Goal: Transaction & Acquisition: Purchase product/service

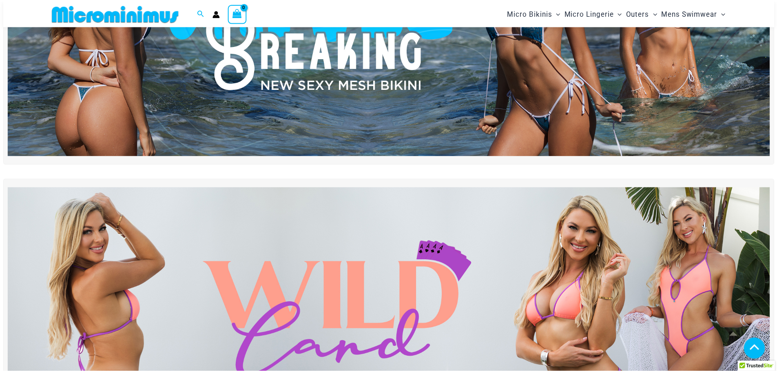
scroll to position [153, 0]
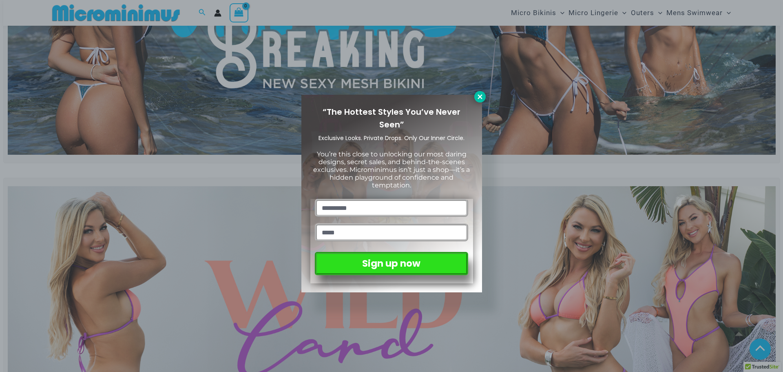
click at [479, 93] on icon at bounding box center [479, 96] width 7 height 7
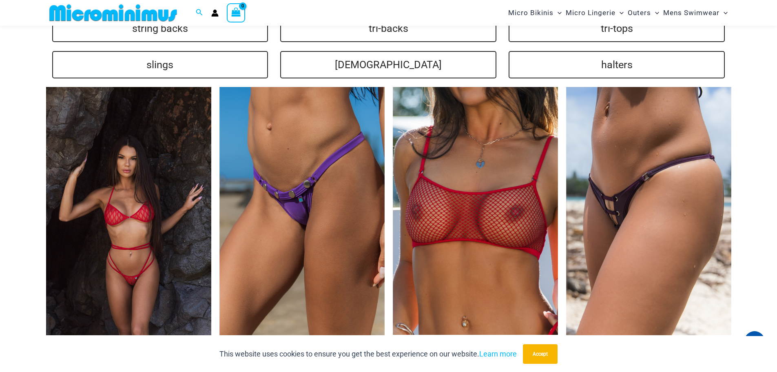
scroll to position [2069, 0]
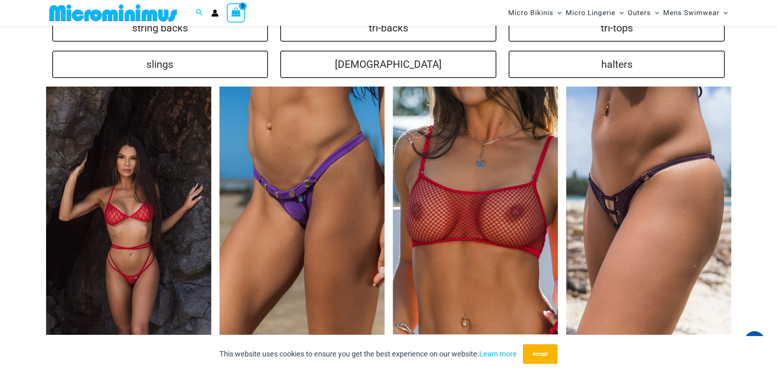
click at [139, 226] on img at bounding box center [128, 210] width 165 height 248
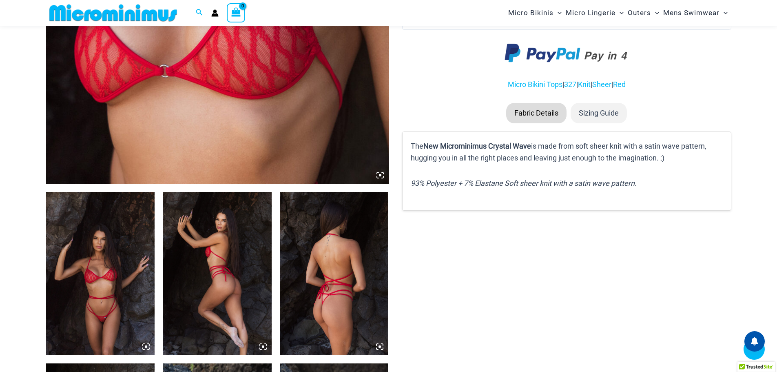
click at [380, 175] on icon at bounding box center [380, 174] width 2 height 2
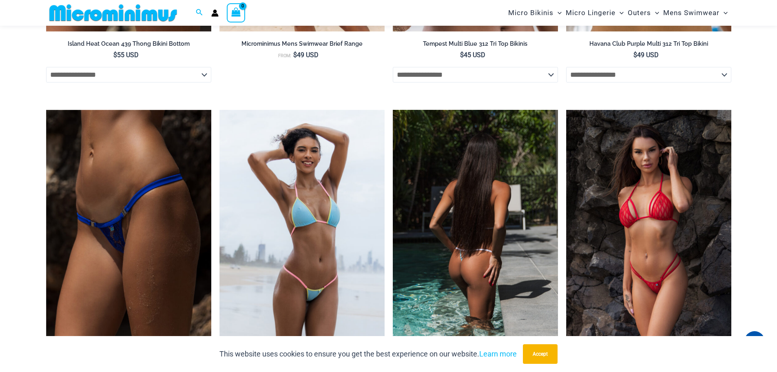
scroll to position [2525, 0]
click at [471, 218] on img at bounding box center [475, 233] width 165 height 248
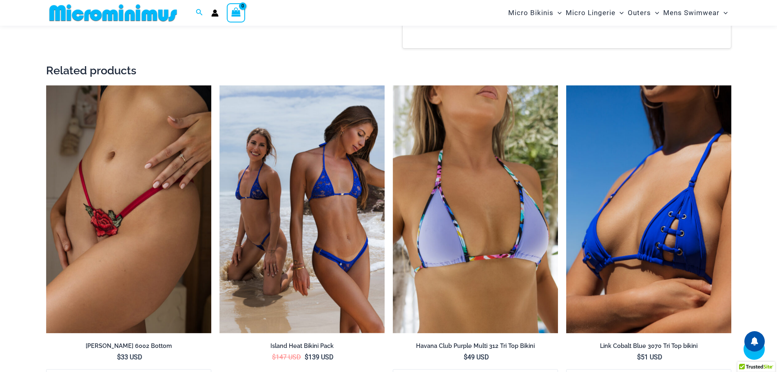
scroll to position [934, 0]
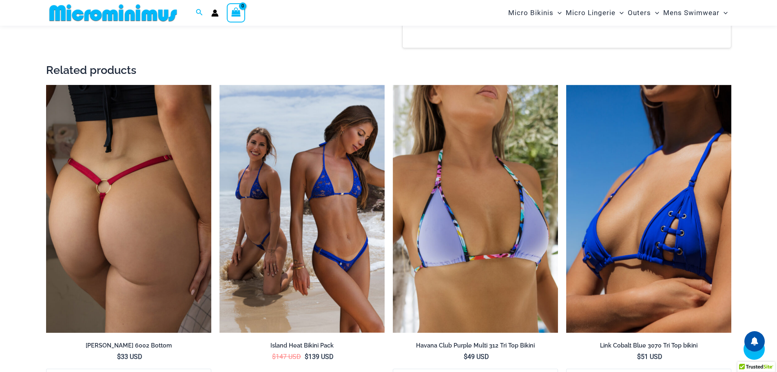
click at [129, 190] on img at bounding box center [128, 209] width 165 height 248
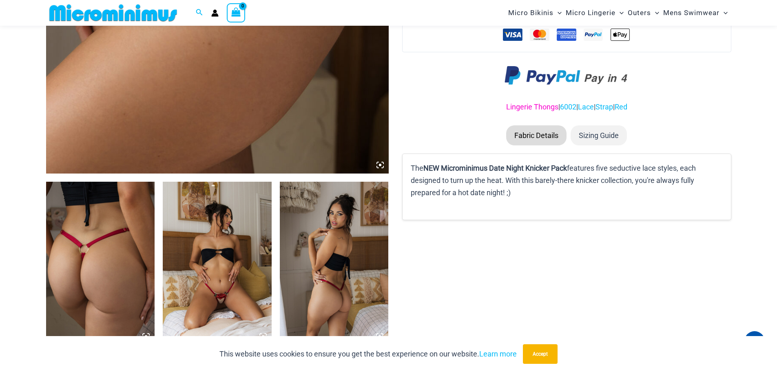
scroll to position [414, 0]
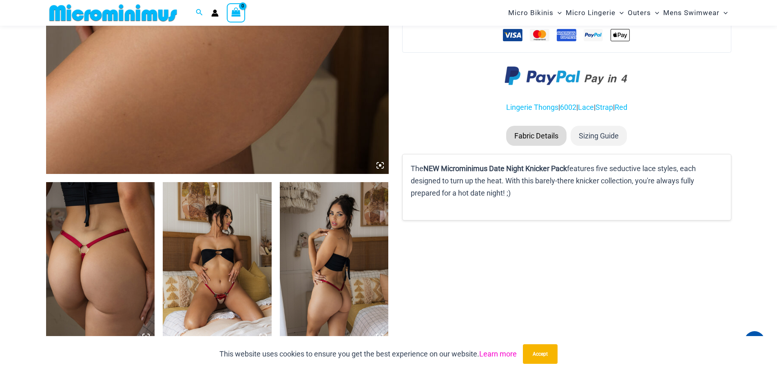
click at [503, 352] on link "Learn more" at bounding box center [498, 353] width 38 height 9
click at [341, 257] on img at bounding box center [334, 263] width 109 height 163
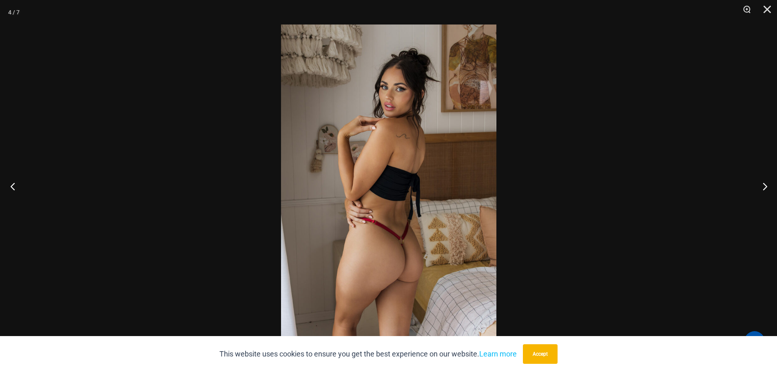
click at [13, 186] on button "Previous" at bounding box center [15, 186] width 31 height 41
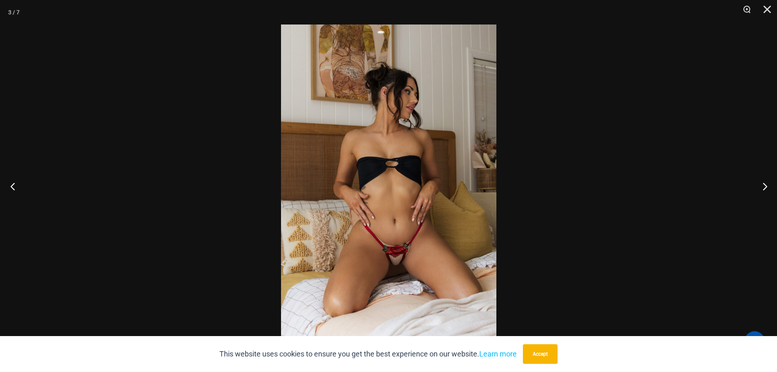
click at [13, 186] on button "Previous" at bounding box center [15, 186] width 31 height 41
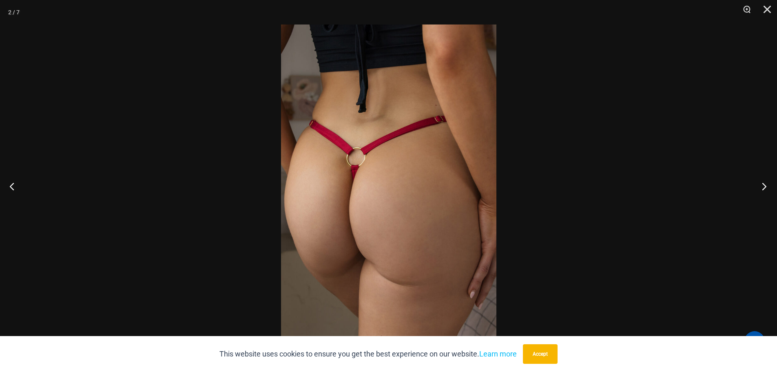
click at [765, 186] on button "Next" at bounding box center [761, 186] width 31 height 41
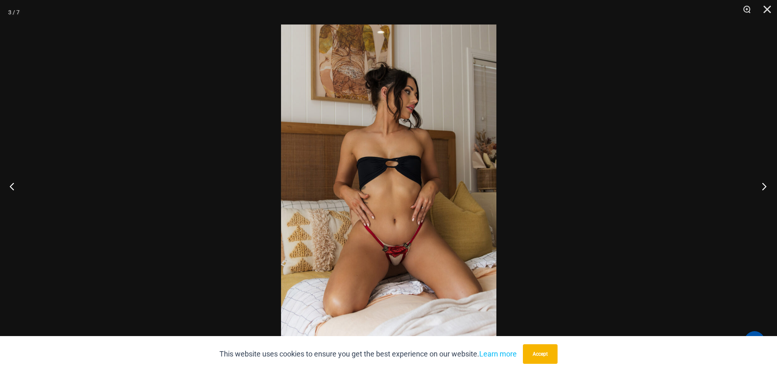
click at [764, 186] on button "Next" at bounding box center [761, 186] width 31 height 41
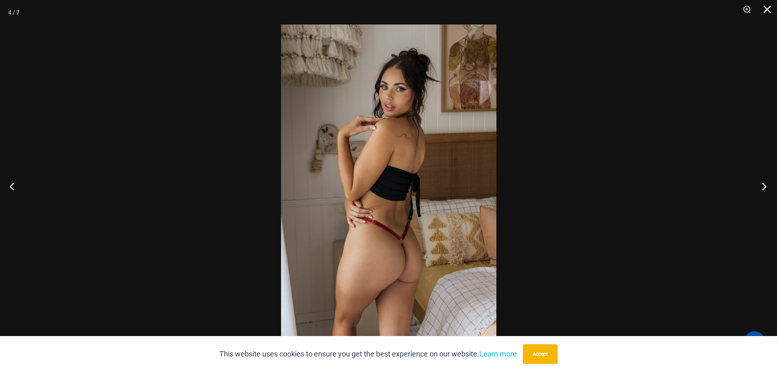
click at [764, 187] on button "Next" at bounding box center [761, 186] width 31 height 41
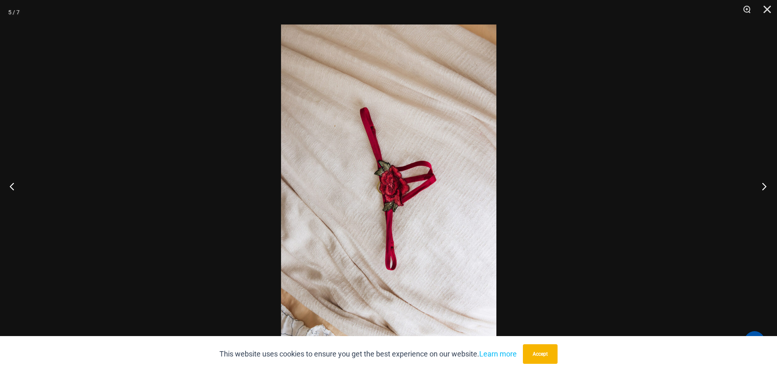
click at [764, 187] on button "Next" at bounding box center [761, 186] width 31 height 41
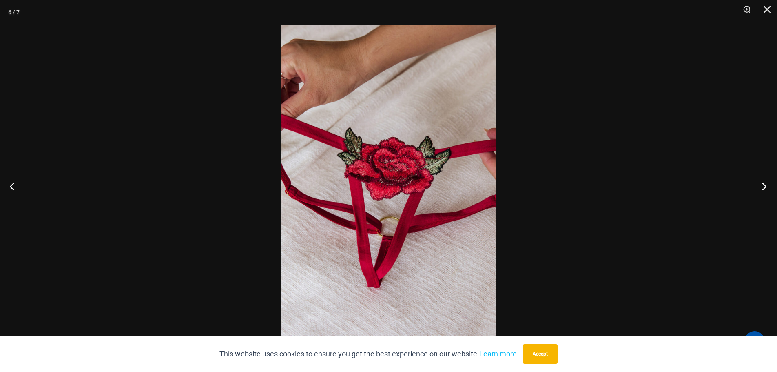
click at [764, 187] on button "Next" at bounding box center [761, 186] width 31 height 41
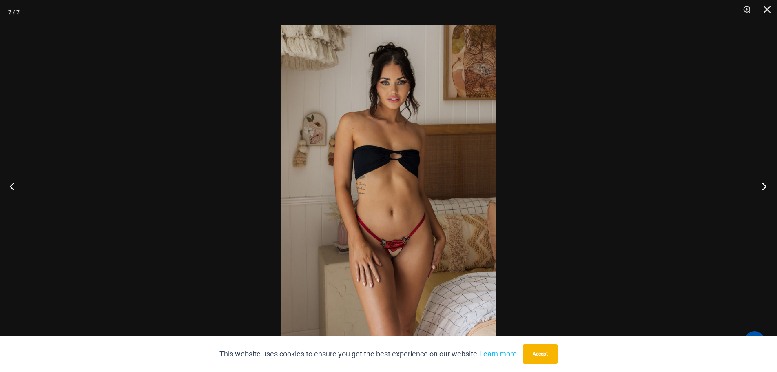
click at [764, 187] on button "Next" at bounding box center [761, 186] width 31 height 41
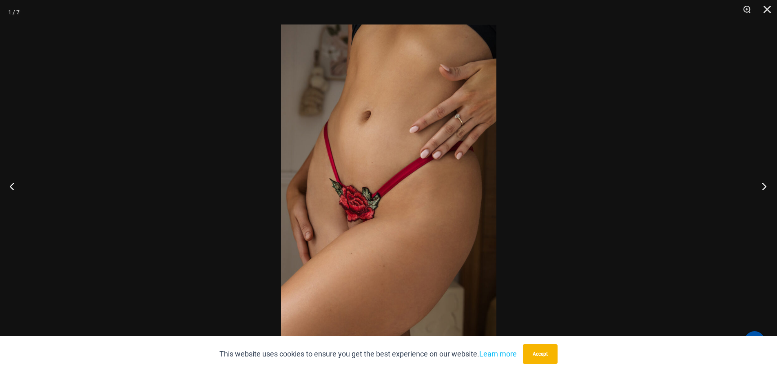
click at [764, 187] on button "Next" at bounding box center [761, 186] width 31 height 41
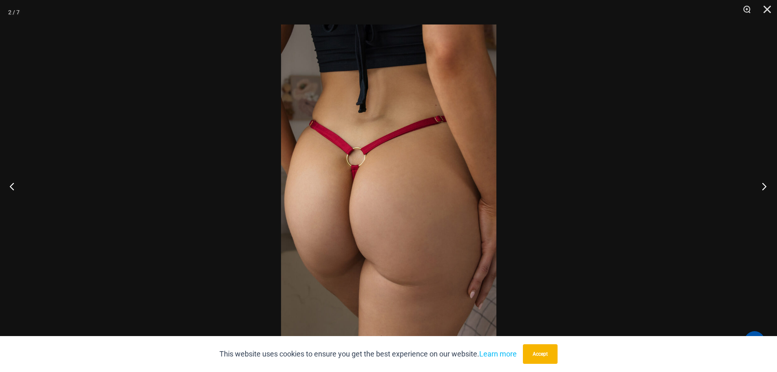
click at [764, 187] on button "Next" at bounding box center [761, 186] width 31 height 41
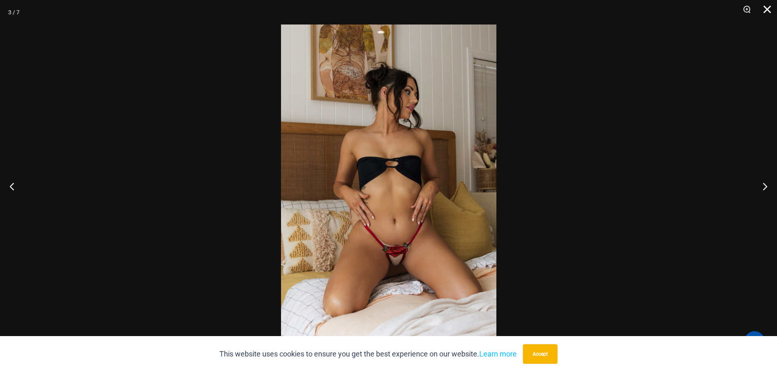
click at [767, 11] on button "Close" at bounding box center [764, 12] width 20 height 24
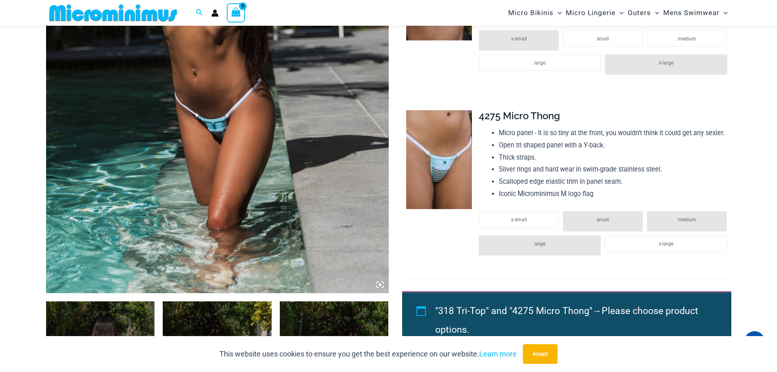
scroll to position [295, 0]
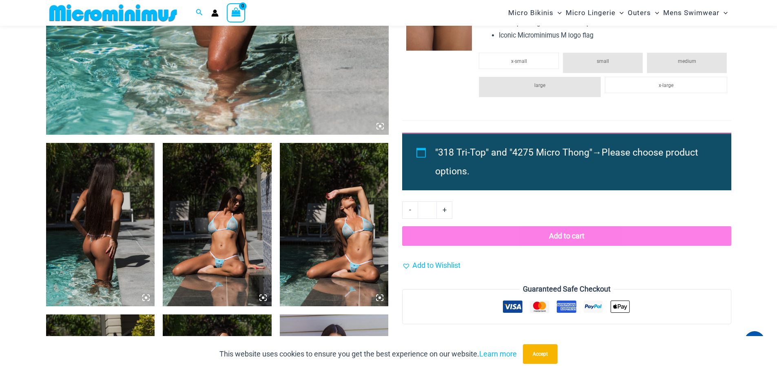
click at [104, 215] on img at bounding box center [100, 224] width 109 height 163
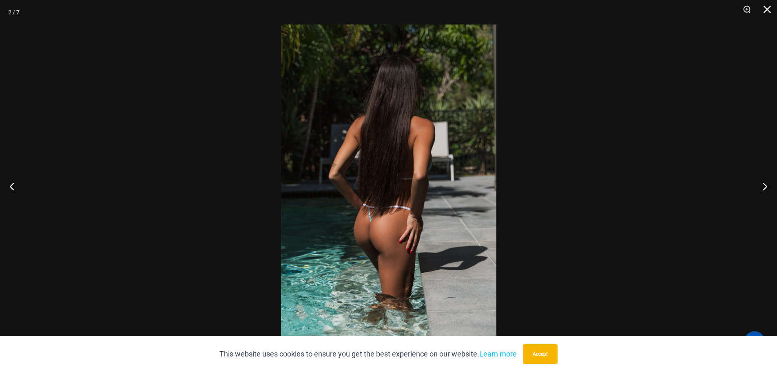
scroll to position [457, 0]
click at [762, 186] on button "Next" at bounding box center [761, 186] width 31 height 41
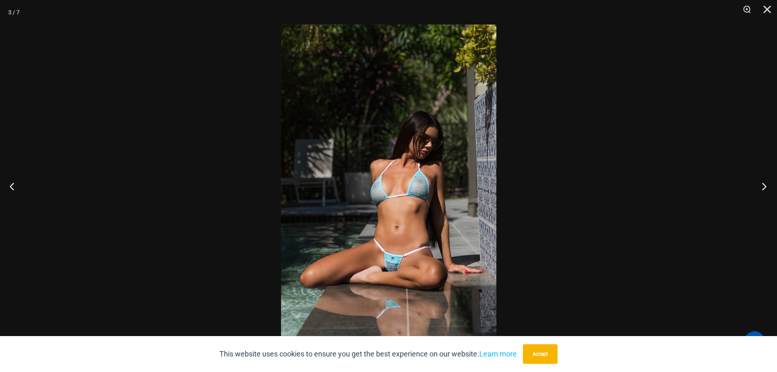
click at [762, 186] on button "Next" at bounding box center [761, 186] width 31 height 41
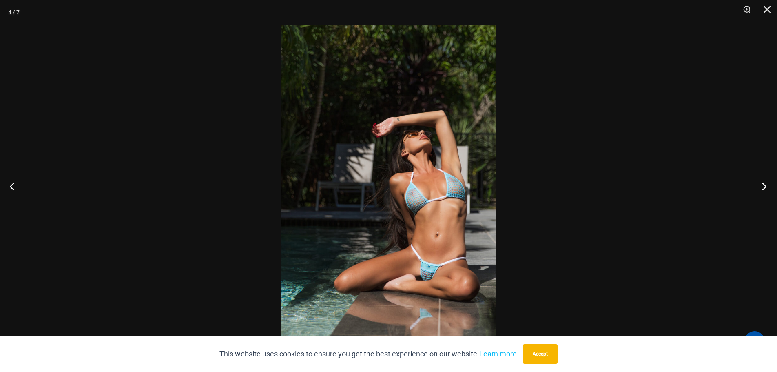
click at [762, 186] on button "Next" at bounding box center [761, 186] width 31 height 41
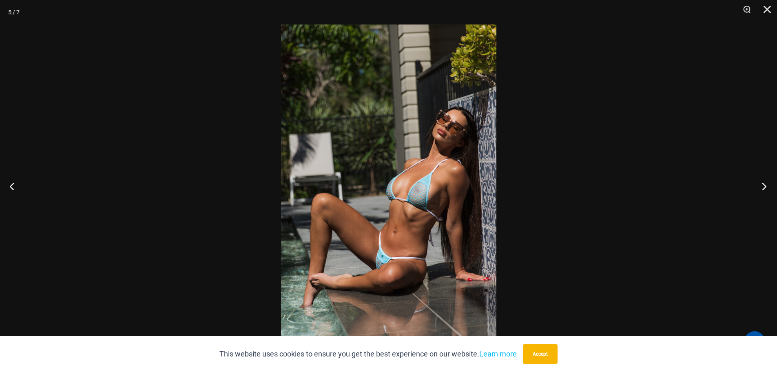
click at [762, 186] on button "Next" at bounding box center [761, 186] width 31 height 41
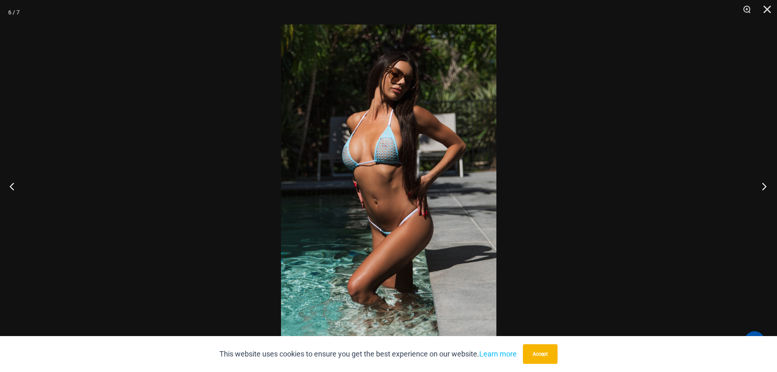
click at [762, 186] on button "Next" at bounding box center [761, 186] width 31 height 41
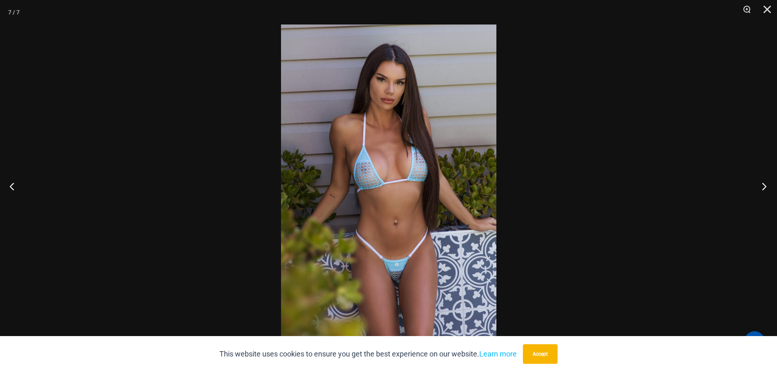
click at [762, 186] on button "Next" at bounding box center [761, 186] width 31 height 41
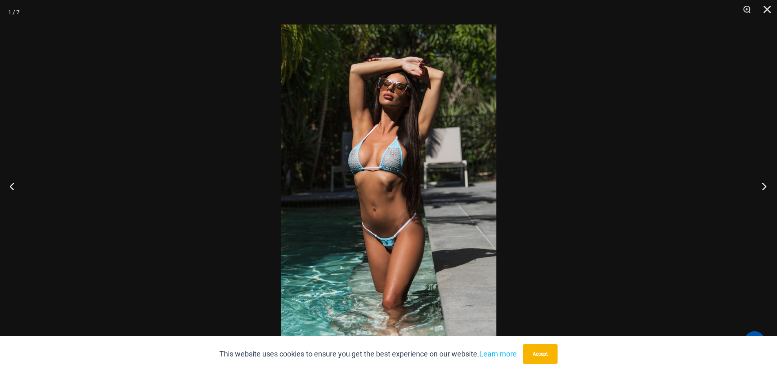
click at [762, 186] on button "Next" at bounding box center [761, 186] width 31 height 41
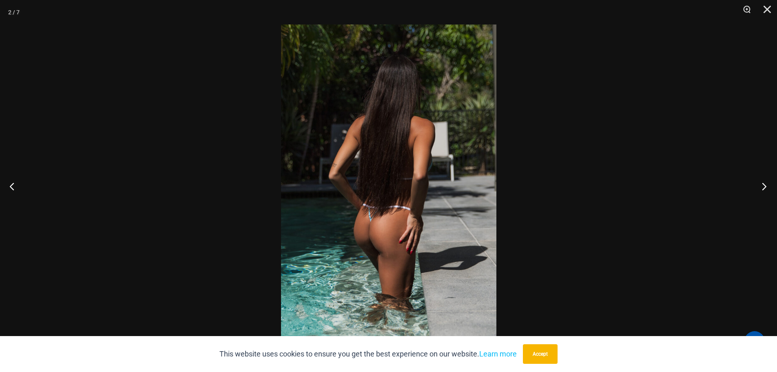
click at [762, 186] on button "Next" at bounding box center [761, 186] width 31 height 41
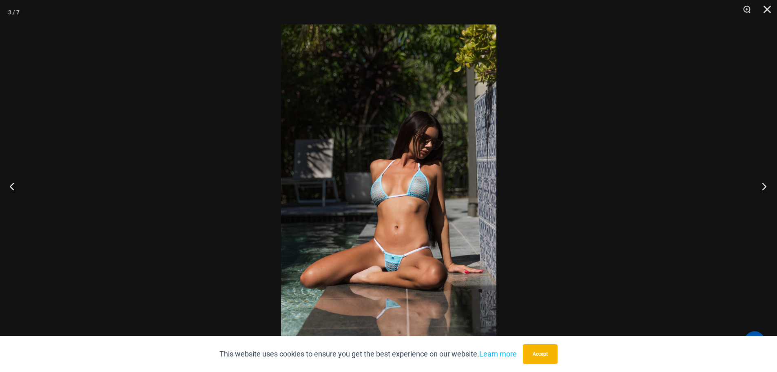
click at [762, 186] on button "Next" at bounding box center [761, 186] width 31 height 41
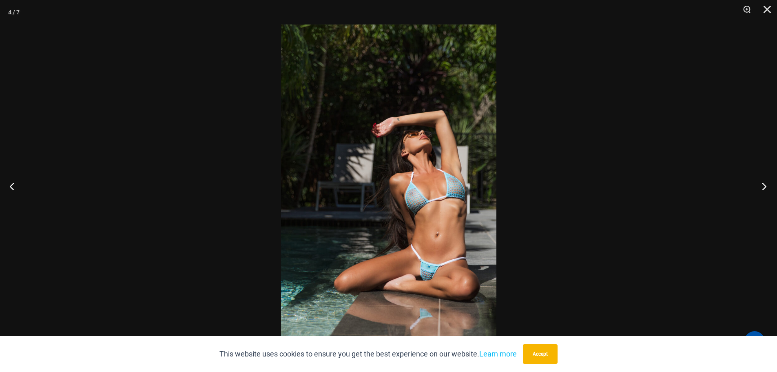
click at [762, 186] on button "Next" at bounding box center [761, 186] width 31 height 41
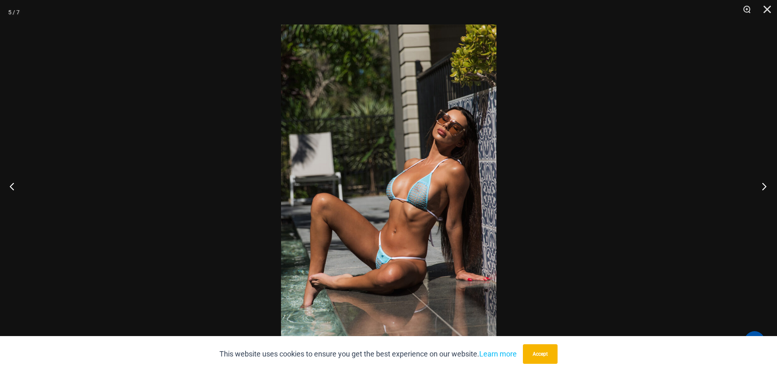
click at [762, 186] on button "Next" at bounding box center [761, 186] width 31 height 41
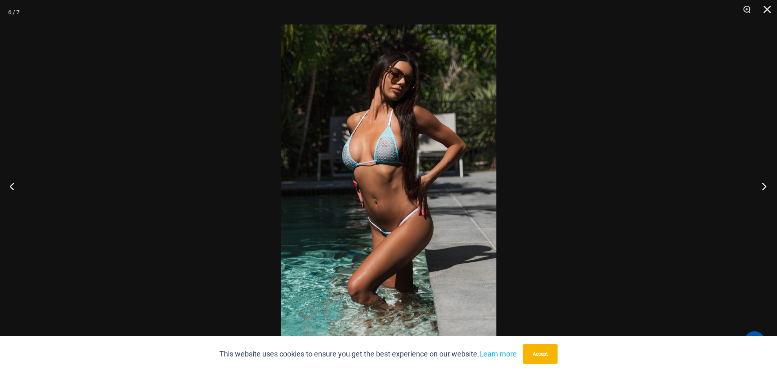
click at [762, 186] on button "Next" at bounding box center [761, 186] width 31 height 41
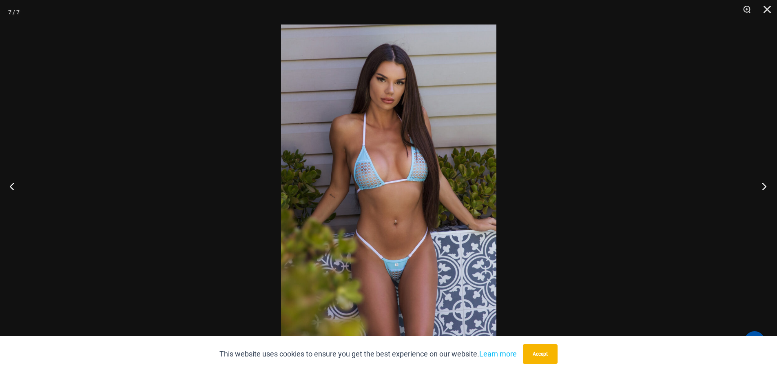
click at [763, 184] on button "Next" at bounding box center [761, 186] width 31 height 41
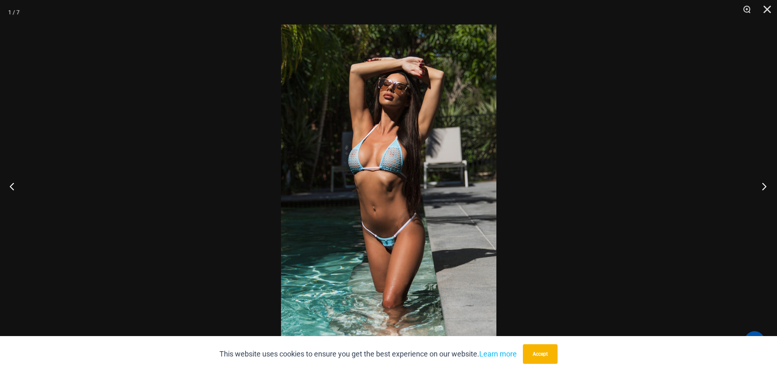
click at [763, 184] on button "Next" at bounding box center [761, 186] width 31 height 41
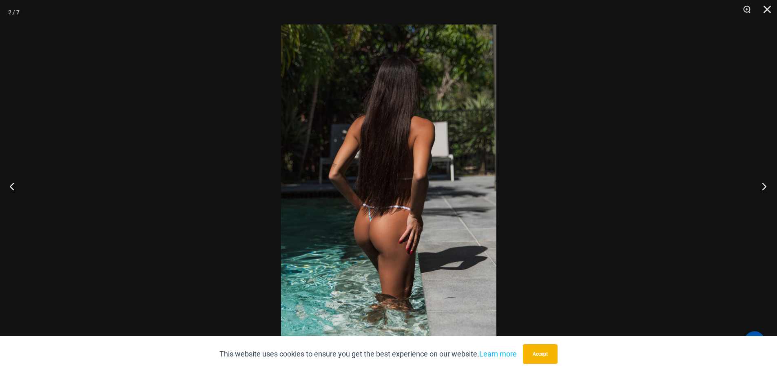
click at [763, 184] on button "Next" at bounding box center [761, 186] width 31 height 41
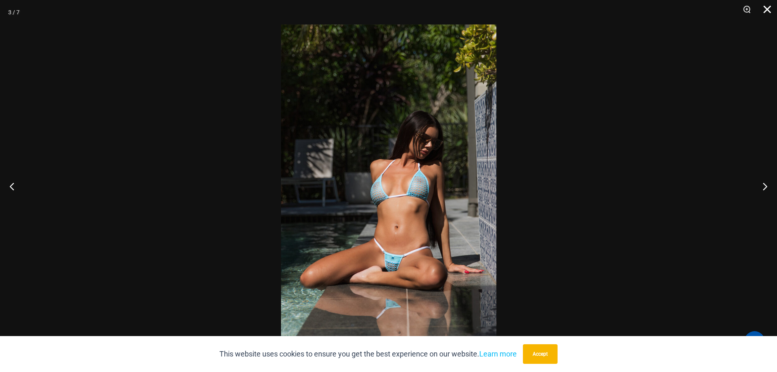
click at [771, 7] on button "Close" at bounding box center [764, 12] width 20 height 24
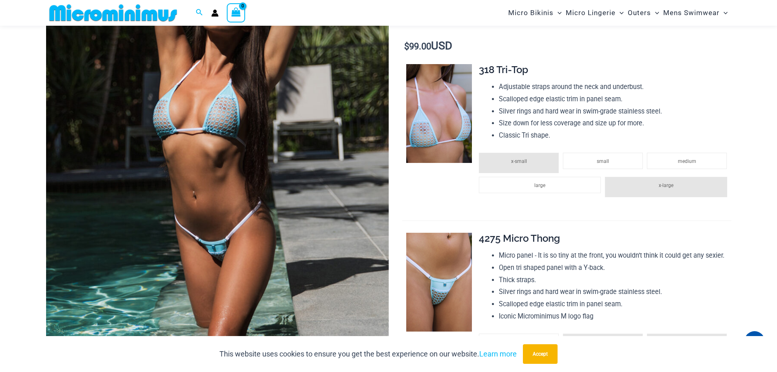
scroll to position [173, 0]
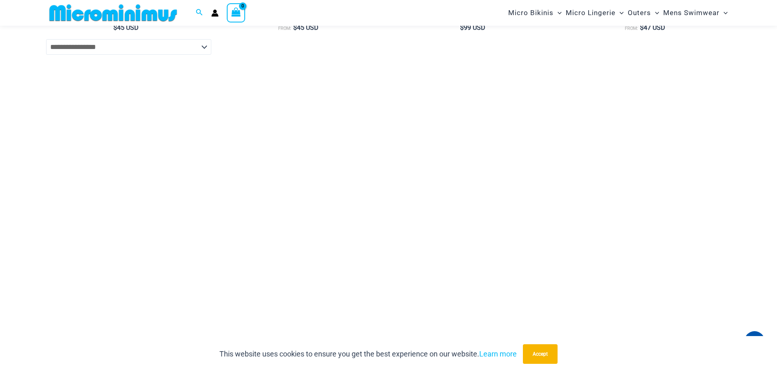
scroll to position [2879, 0]
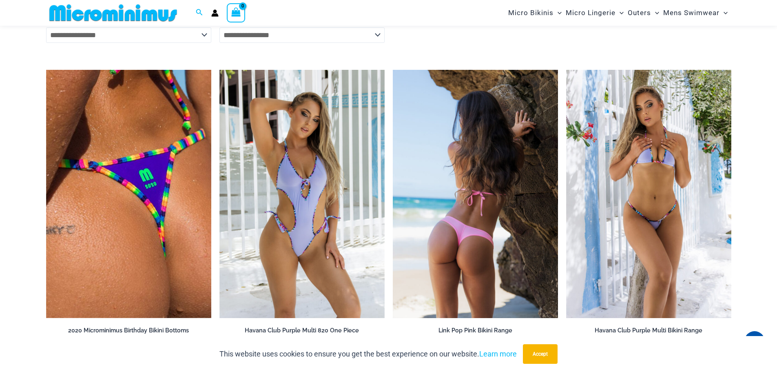
click at [485, 221] on img at bounding box center [475, 194] width 165 height 248
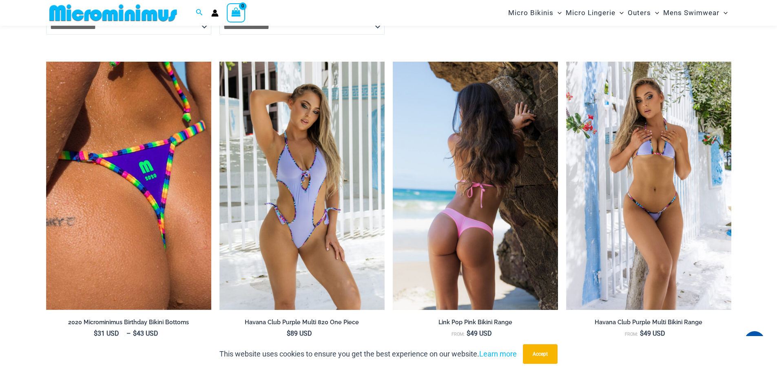
scroll to position [1923, 0]
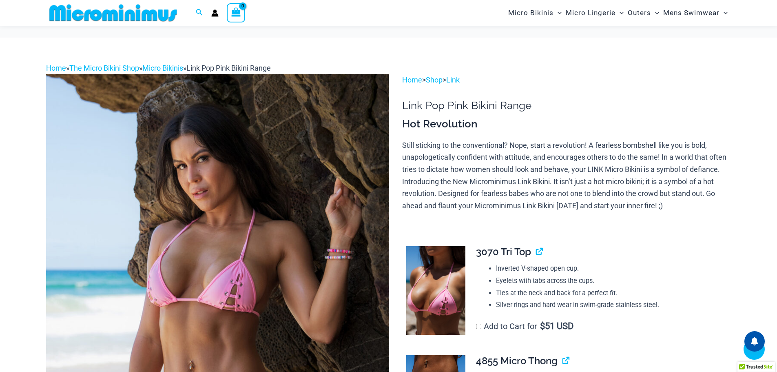
scroll to position [378, 0]
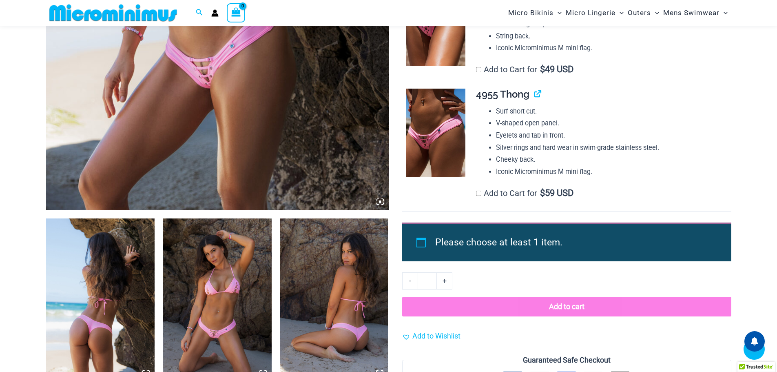
click at [95, 272] on img at bounding box center [100, 299] width 109 height 163
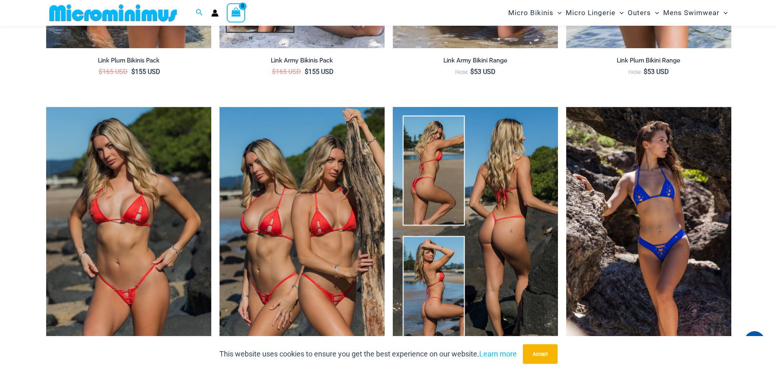
scroll to position [1182, 0]
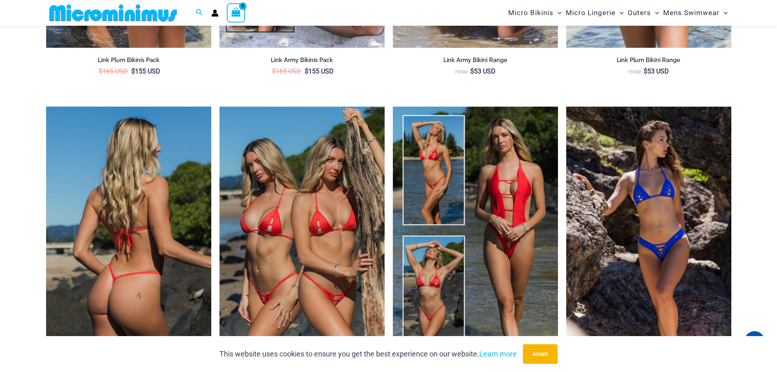
click at [134, 243] on img at bounding box center [128, 230] width 165 height 248
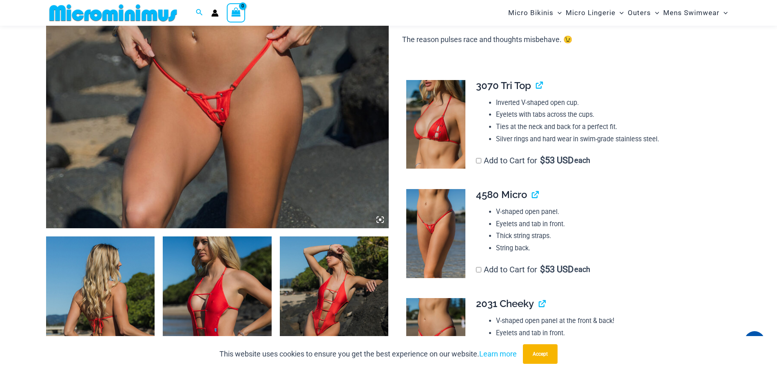
click at [111, 279] on img at bounding box center [100, 317] width 109 height 163
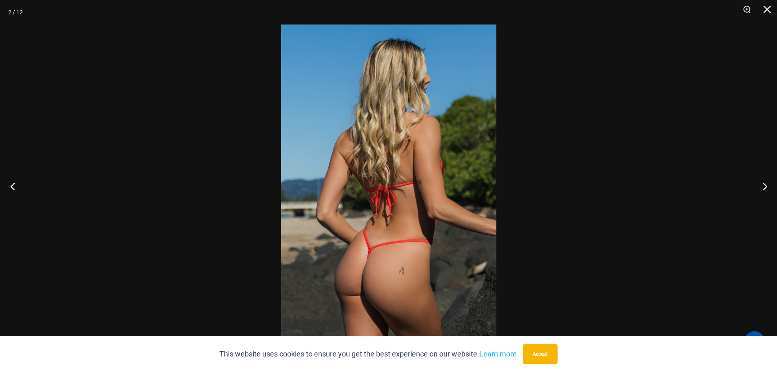
click at [10, 186] on button "Previous" at bounding box center [15, 186] width 31 height 41
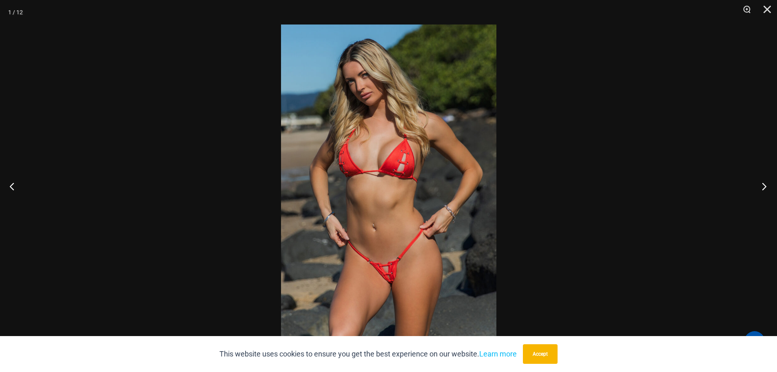
click at [762, 187] on button "Next" at bounding box center [761, 186] width 31 height 41
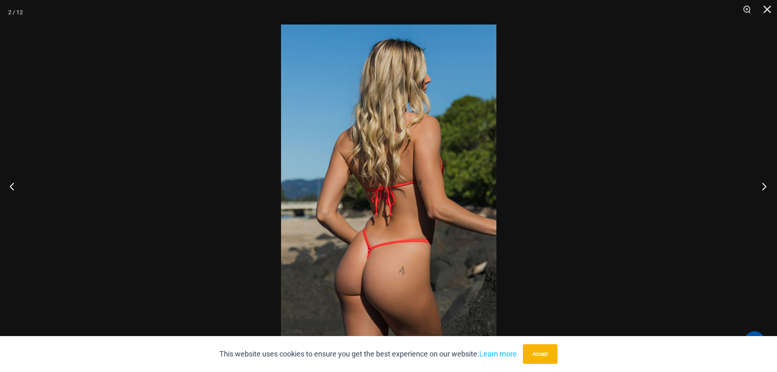
click at [762, 187] on button "Next" at bounding box center [761, 186] width 31 height 41
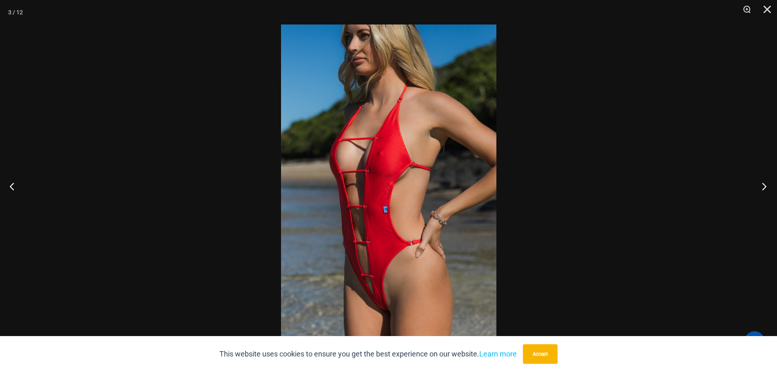
click at [761, 187] on button "Next" at bounding box center [761, 186] width 31 height 41
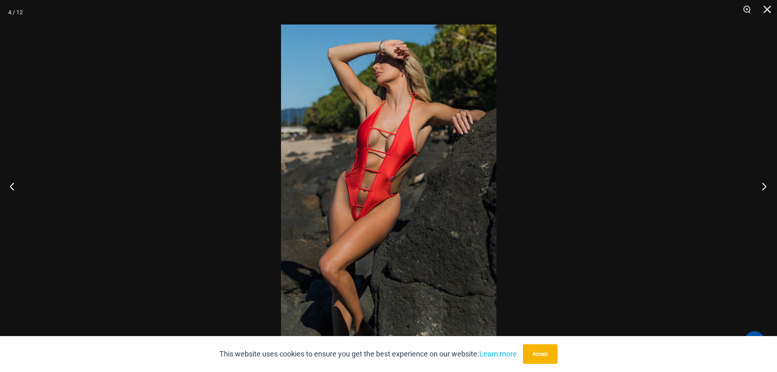
click at [761, 187] on button "Next" at bounding box center [761, 186] width 31 height 41
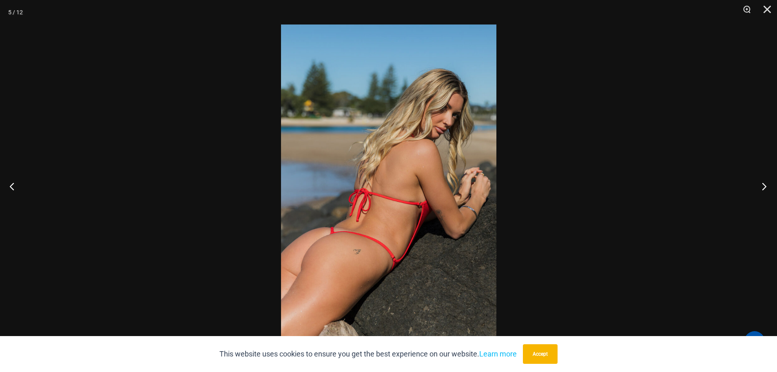
click at [761, 187] on button "Next" at bounding box center [761, 186] width 31 height 41
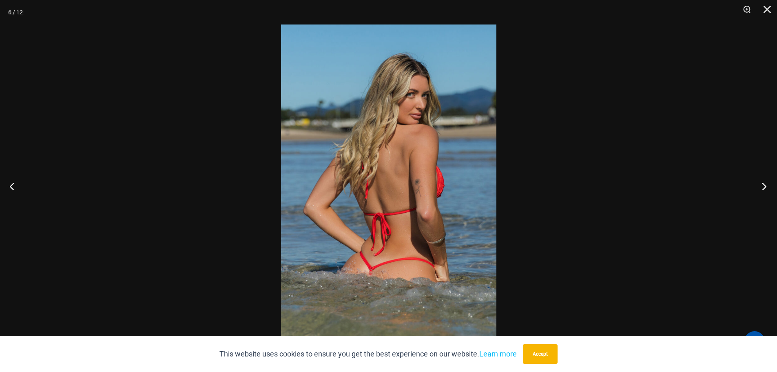
click at [761, 187] on button "Next" at bounding box center [761, 186] width 31 height 41
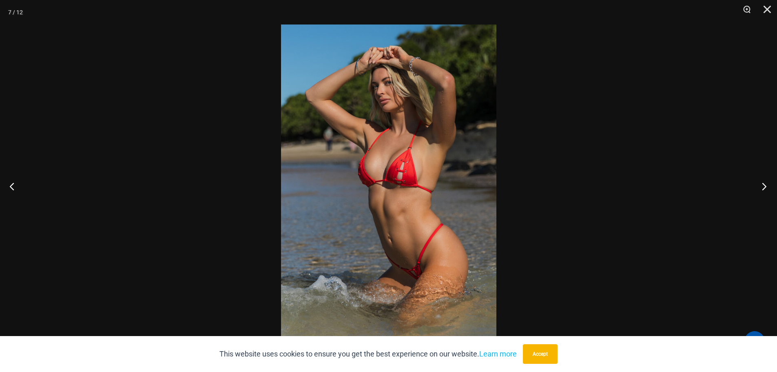
click at [761, 187] on button "Next" at bounding box center [761, 186] width 31 height 41
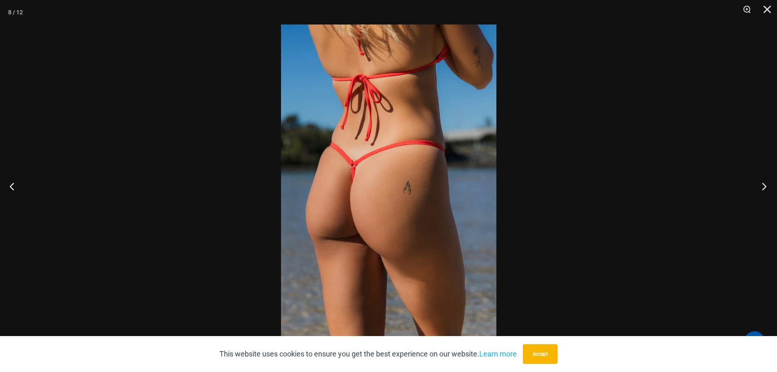
click at [761, 187] on button "Next" at bounding box center [761, 186] width 31 height 41
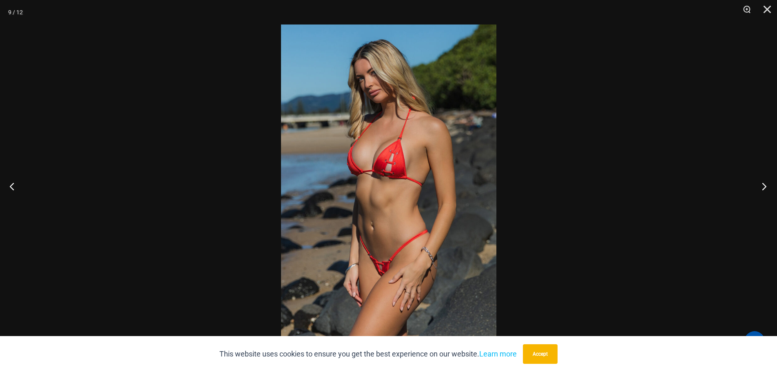
click at [761, 187] on button "Next" at bounding box center [761, 186] width 31 height 41
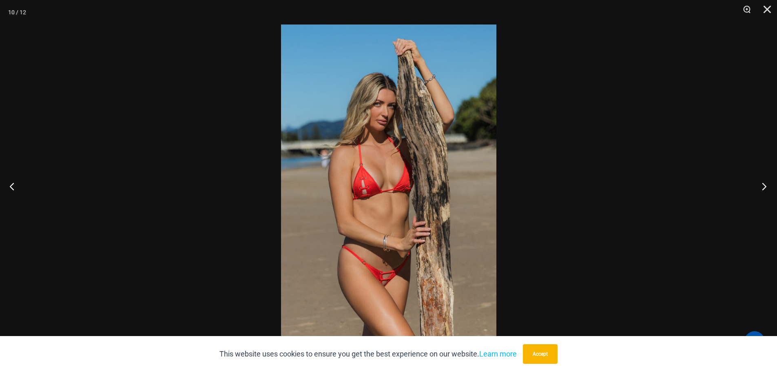
click at [761, 187] on button "Next" at bounding box center [761, 186] width 31 height 41
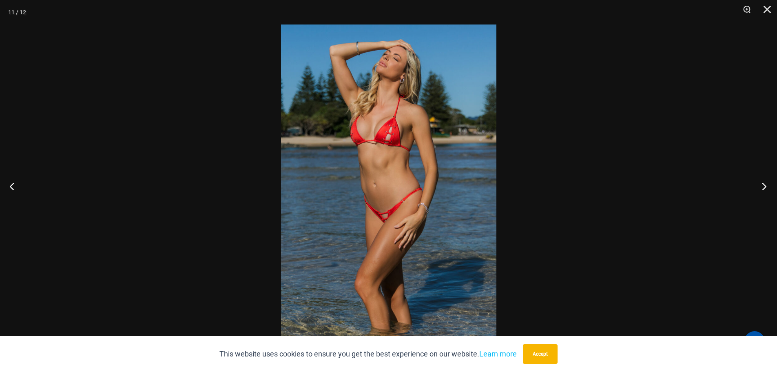
click at [761, 187] on button "Next" at bounding box center [761, 186] width 31 height 41
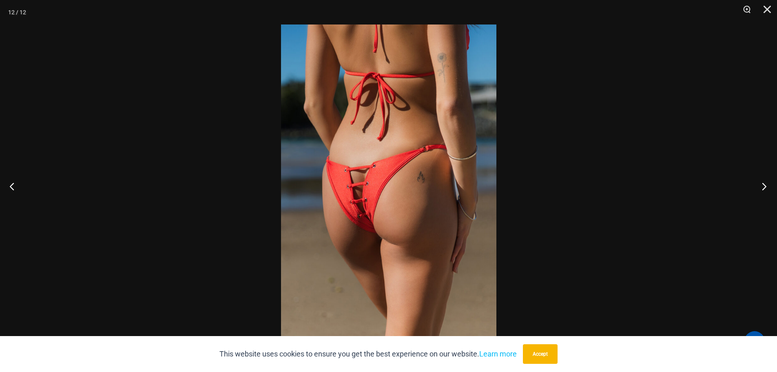
click at [761, 187] on button "Next" at bounding box center [761, 186] width 31 height 41
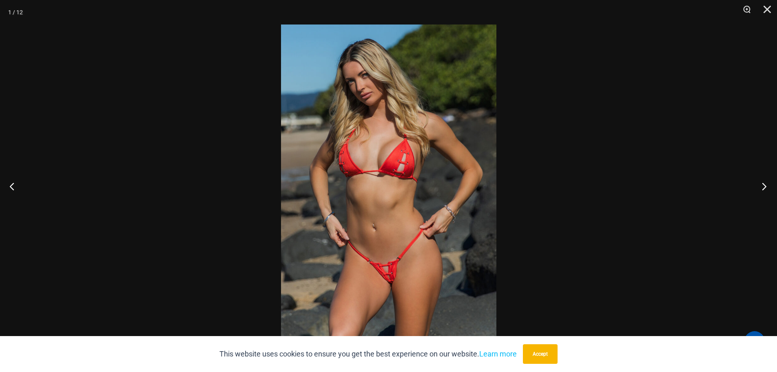
click at [761, 187] on button "Next" at bounding box center [761, 186] width 31 height 41
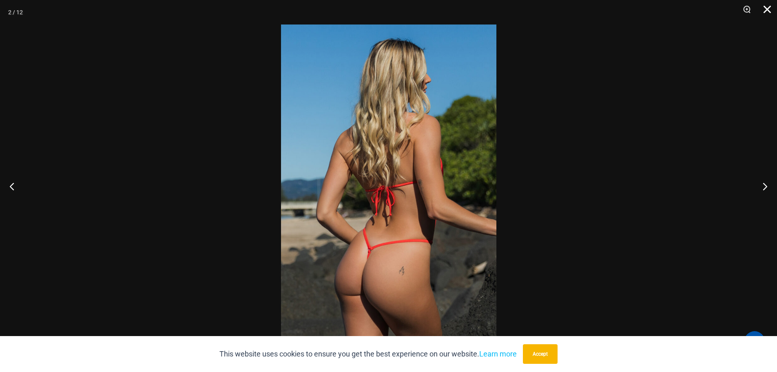
click at [765, 7] on button "Close" at bounding box center [764, 12] width 20 height 24
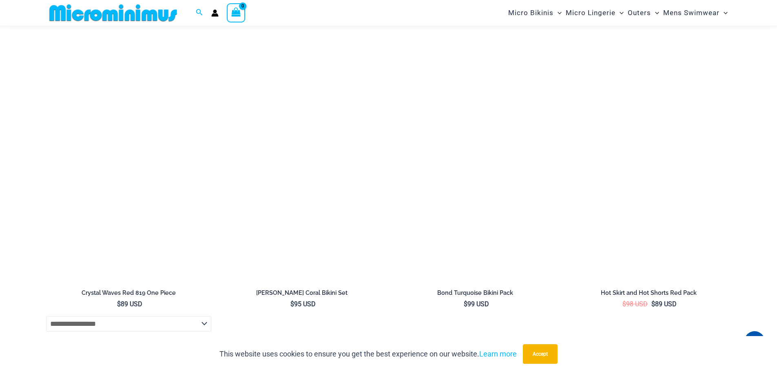
scroll to position [1625, 0]
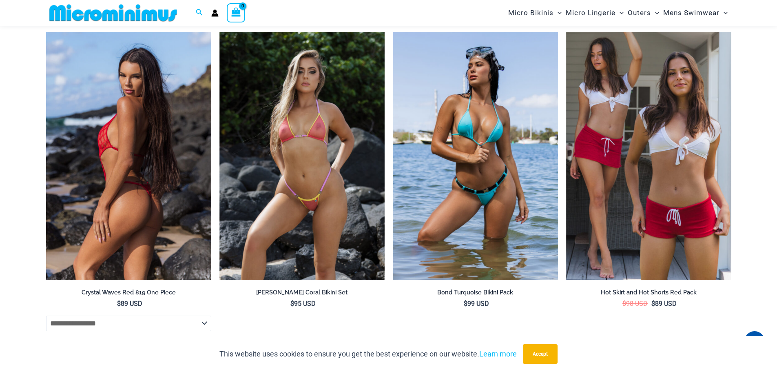
click at [135, 168] on img at bounding box center [128, 156] width 165 height 248
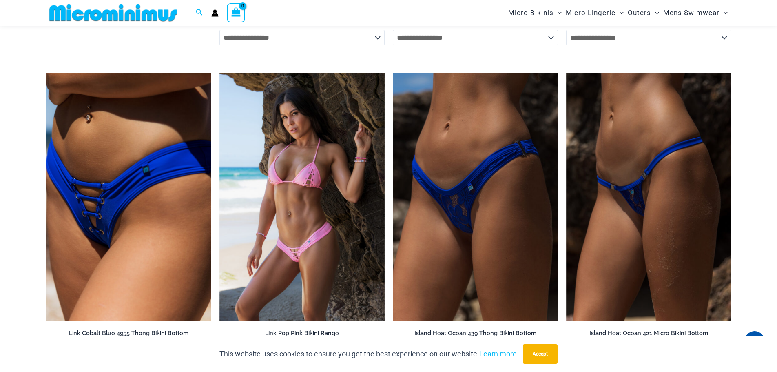
scroll to position [2563, 0]
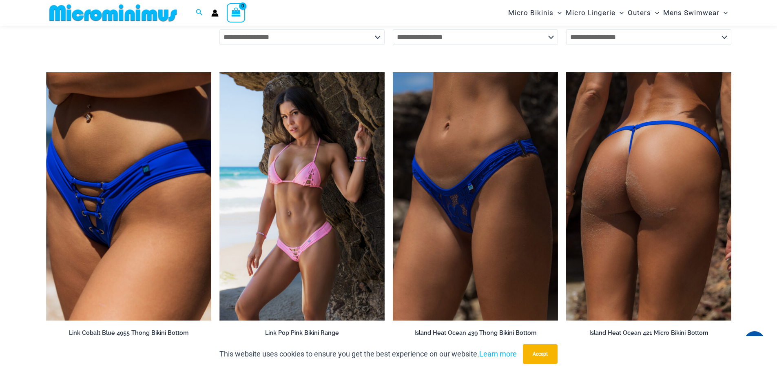
click at [633, 194] on img at bounding box center [648, 196] width 165 height 248
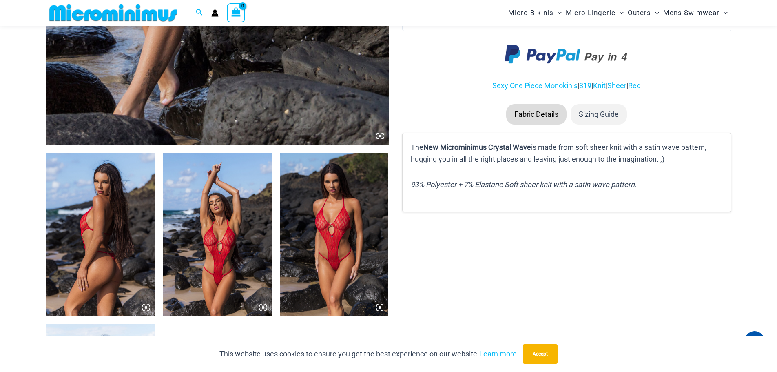
scroll to position [444, 0]
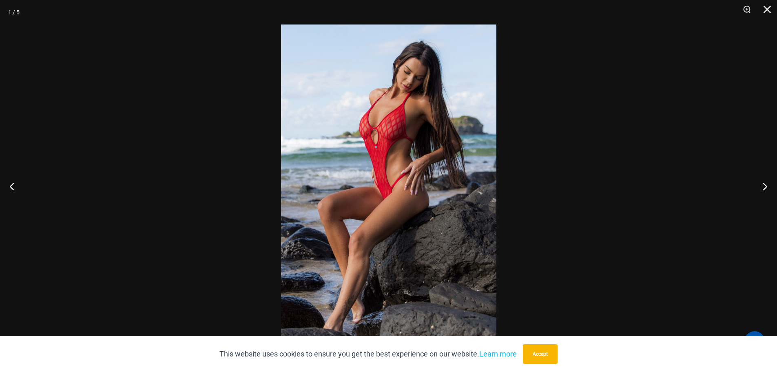
scroll to position [364, 0]
click at [762, 185] on button "Next" at bounding box center [761, 186] width 31 height 41
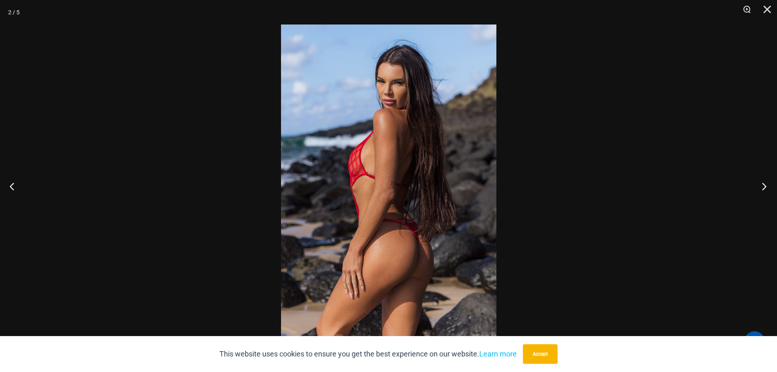
click at [762, 185] on button "Next" at bounding box center [761, 186] width 31 height 41
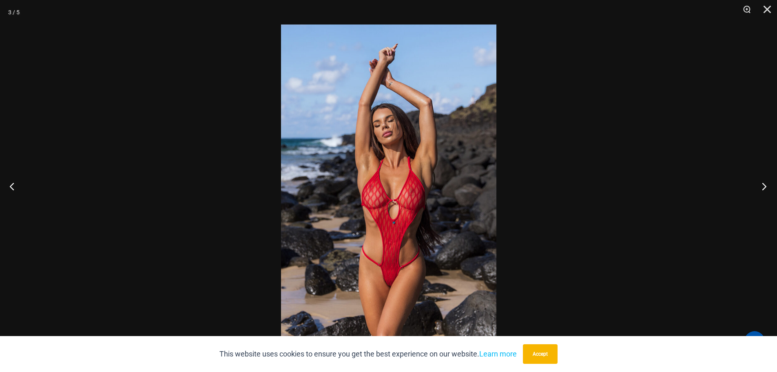
click at [762, 185] on button "Next" at bounding box center [761, 186] width 31 height 41
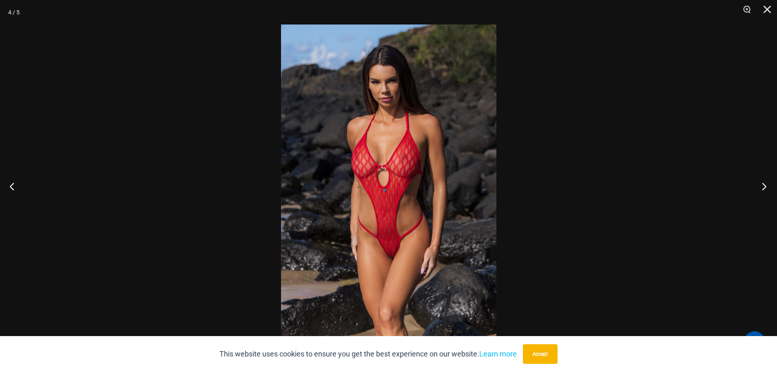
click at [762, 185] on button "Next" at bounding box center [761, 186] width 31 height 41
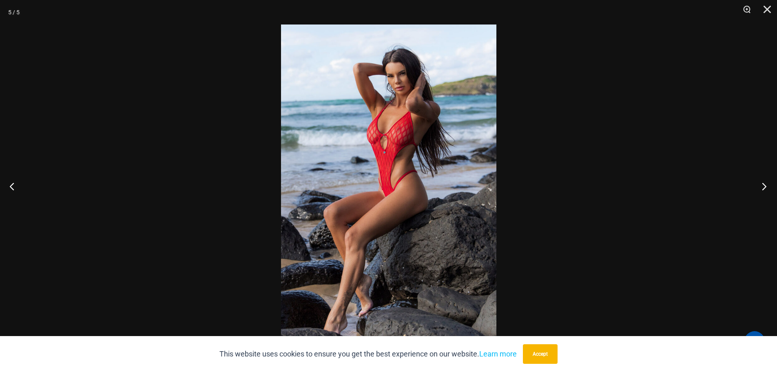
click at [762, 185] on button "Next" at bounding box center [761, 186] width 31 height 41
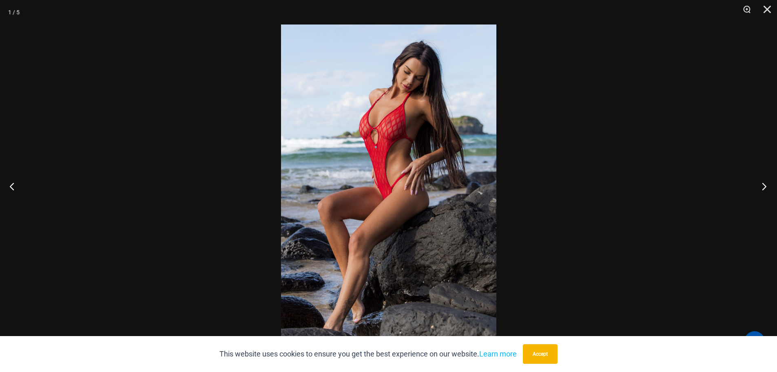
click at [762, 185] on button "Next" at bounding box center [761, 186] width 31 height 41
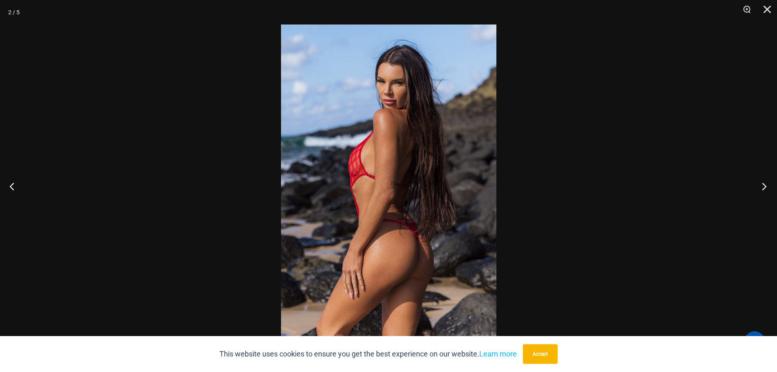
click at [762, 185] on button "Next" at bounding box center [761, 186] width 31 height 41
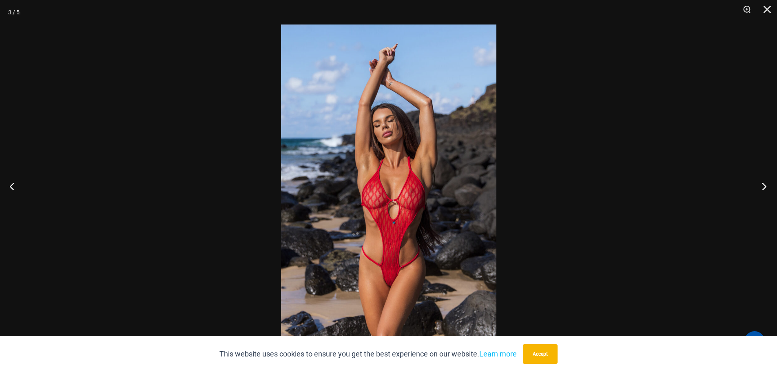
click at [762, 185] on button "Next" at bounding box center [761, 186] width 31 height 41
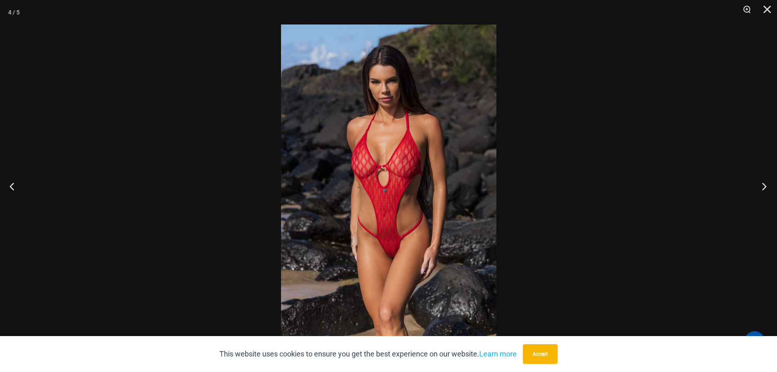
click at [762, 185] on button "Next" at bounding box center [761, 186] width 31 height 41
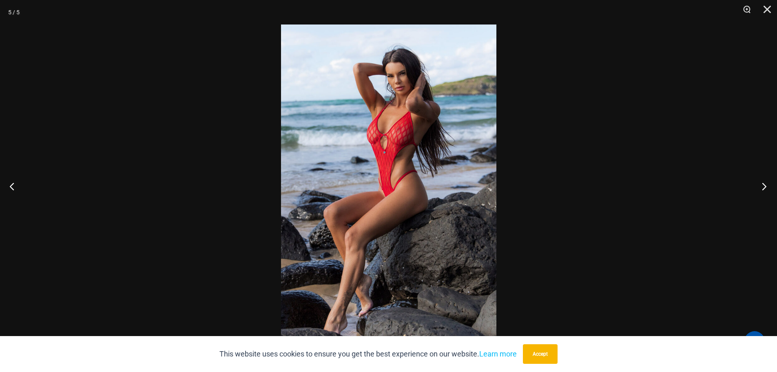
click at [762, 185] on button "Next" at bounding box center [761, 186] width 31 height 41
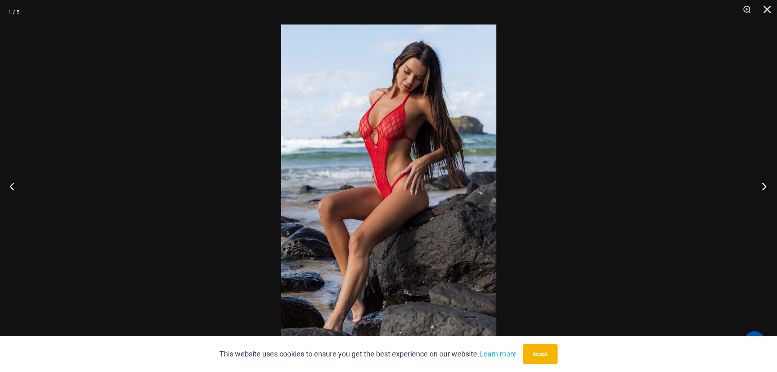
click at [762, 185] on button "Next" at bounding box center [761, 186] width 31 height 41
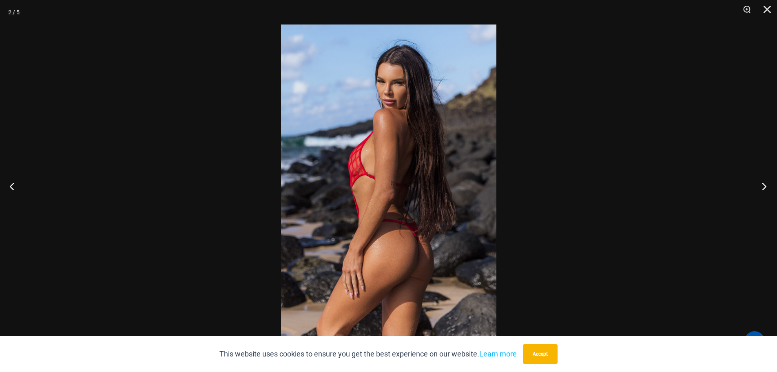
click at [762, 185] on button "Next" at bounding box center [761, 186] width 31 height 41
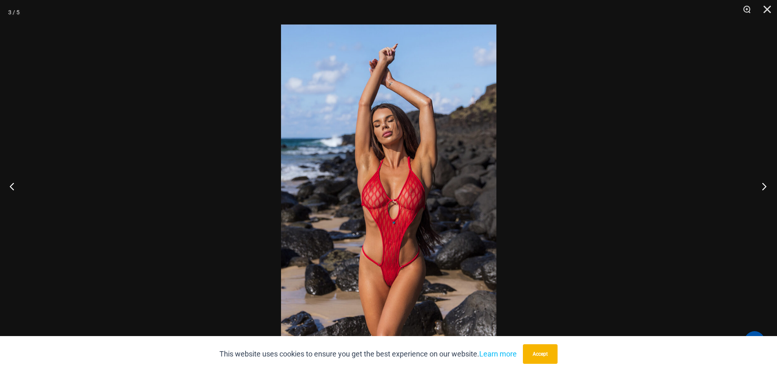
click at [762, 185] on button "Next" at bounding box center [761, 186] width 31 height 41
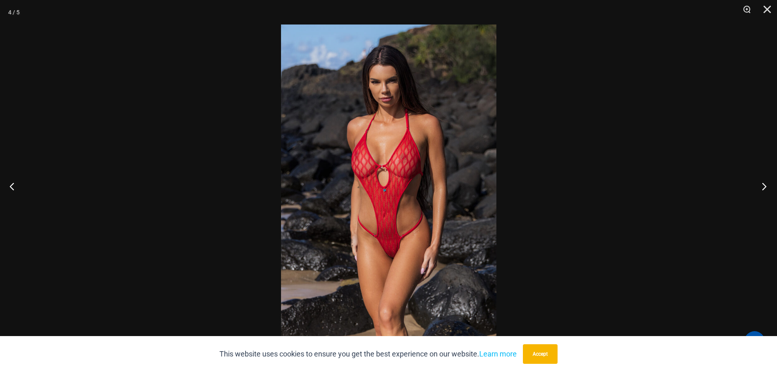
click at [762, 185] on button "Next" at bounding box center [761, 186] width 31 height 41
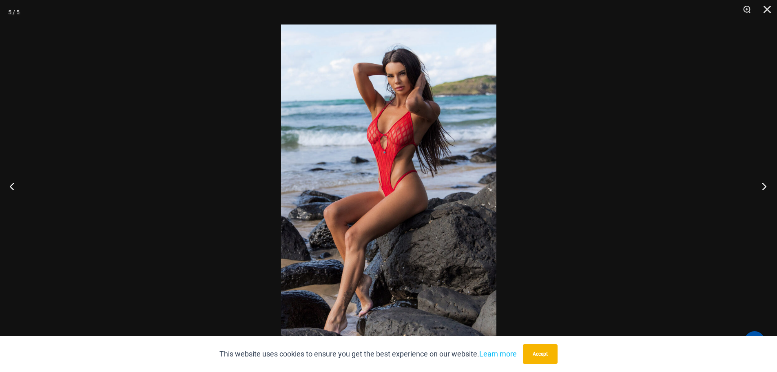
click at [762, 185] on button "Next" at bounding box center [761, 186] width 31 height 41
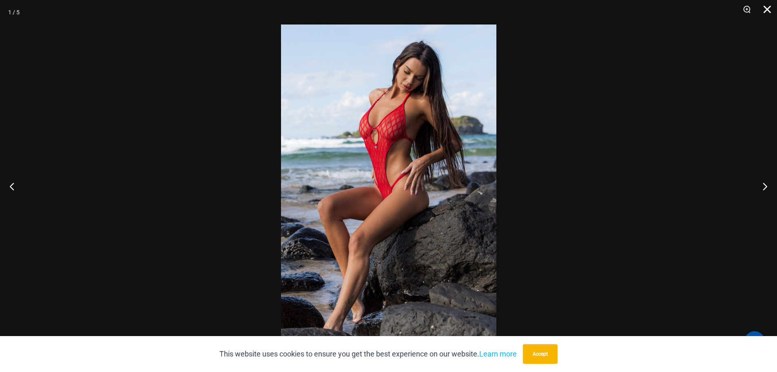
click at [768, 11] on button "Close" at bounding box center [764, 12] width 20 height 24
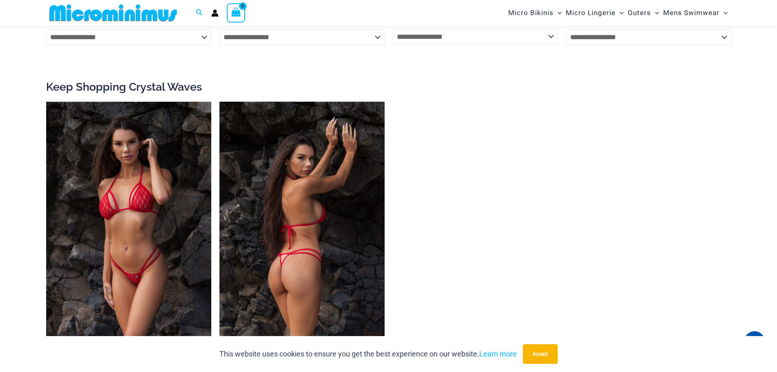
scroll to position [1220, 0]
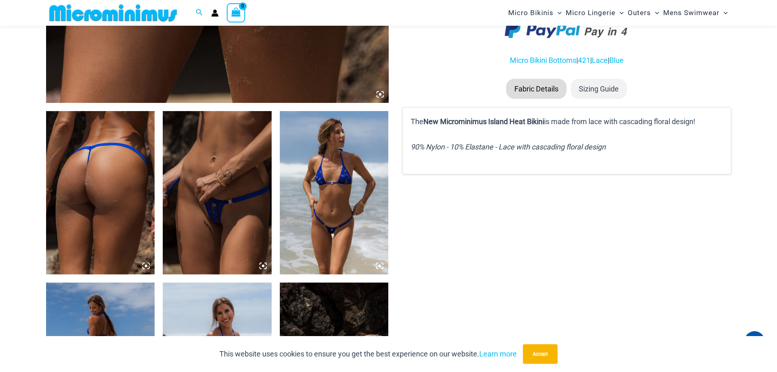
scroll to position [486, 0]
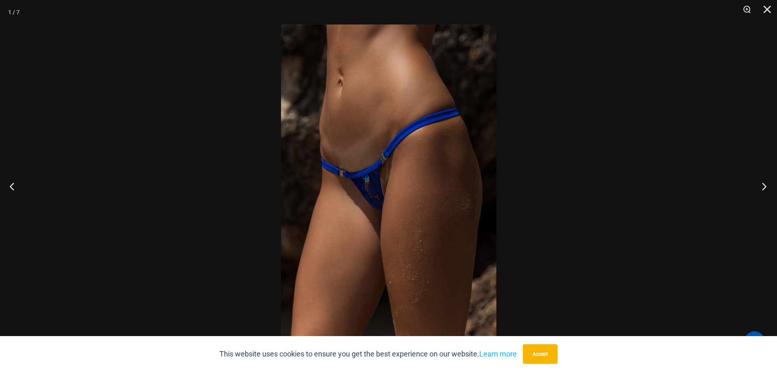
click at [765, 186] on button "Next" at bounding box center [761, 186] width 31 height 41
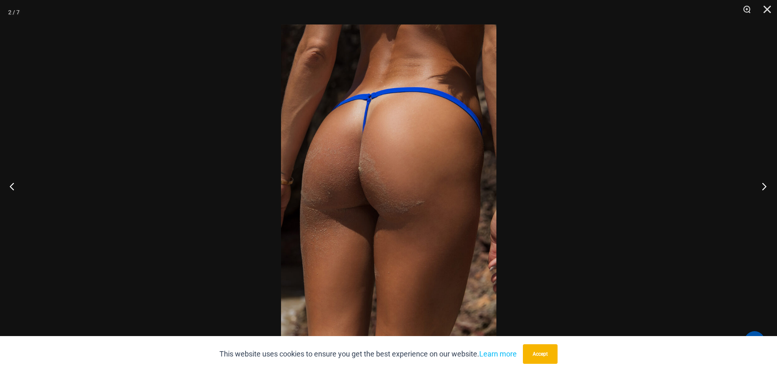
click at [764, 186] on button "Next" at bounding box center [761, 186] width 31 height 41
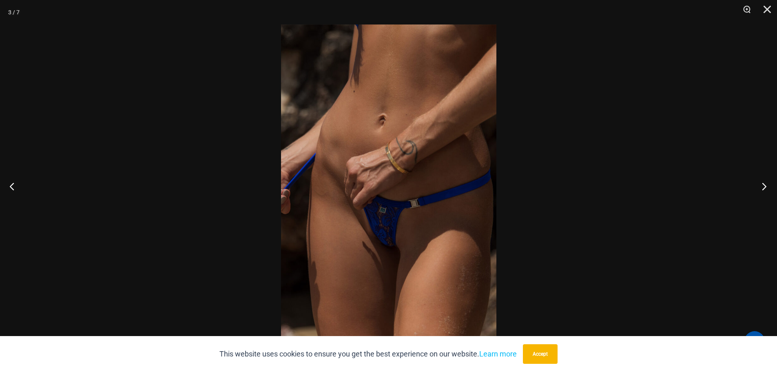
click at [764, 186] on button "Next" at bounding box center [761, 186] width 31 height 41
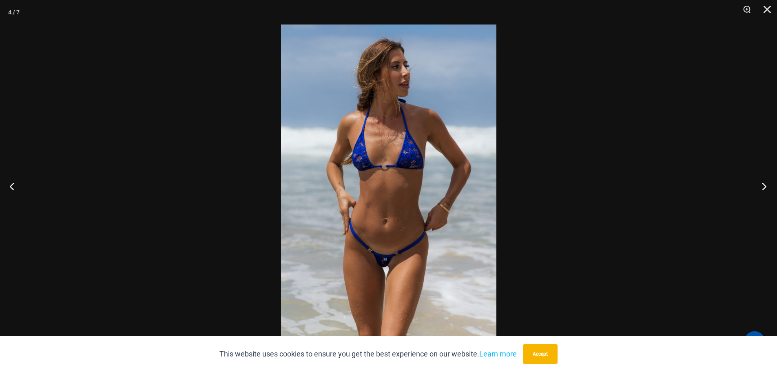
click at [764, 186] on button "Next" at bounding box center [761, 186] width 31 height 41
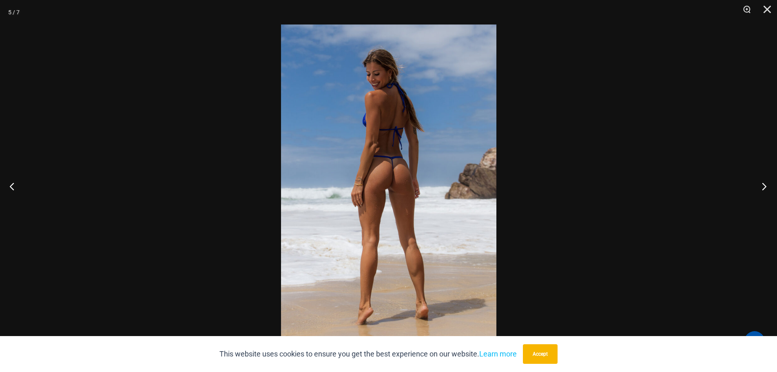
click at [764, 186] on button "Next" at bounding box center [761, 186] width 31 height 41
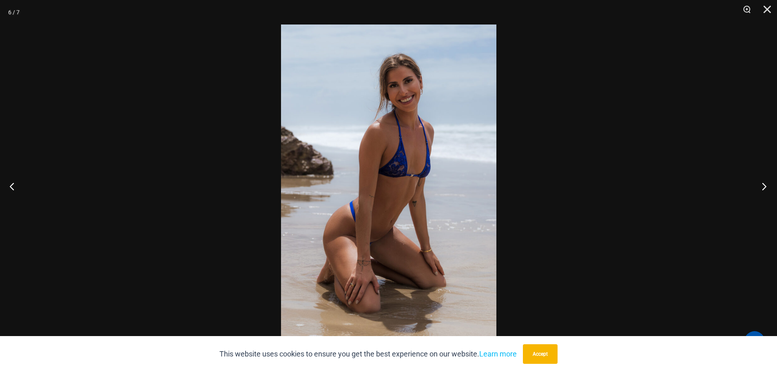
click at [764, 186] on button "Next" at bounding box center [761, 186] width 31 height 41
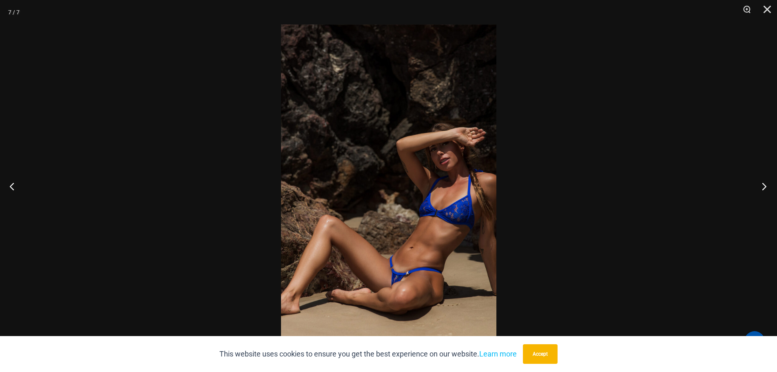
click at [764, 186] on button "Next" at bounding box center [761, 186] width 31 height 41
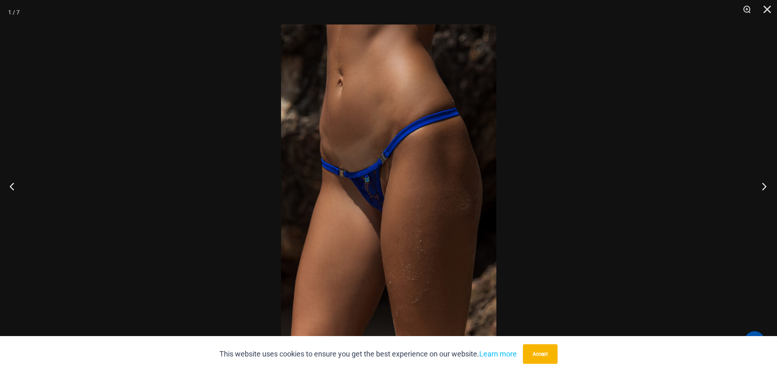
click at [764, 186] on button "Next" at bounding box center [761, 186] width 31 height 41
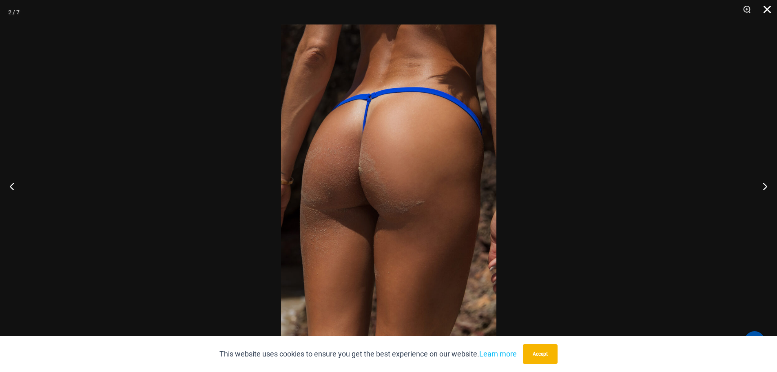
click at [769, 10] on button "Close" at bounding box center [764, 12] width 20 height 24
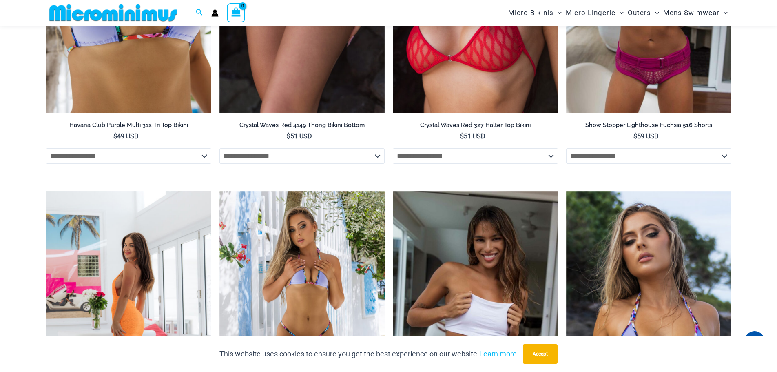
scroll to position [2443, 0]
click at [138, 276] on img at bounding box center [128, 315] width 165 height 248
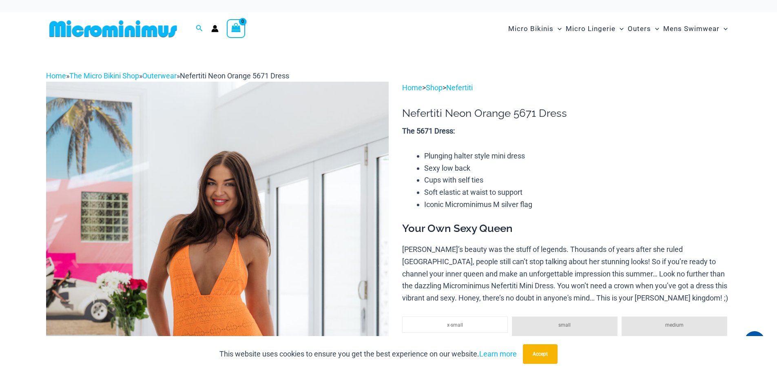
click at [207, 270] on img at bounding box center [217, 339] width 343 height 514
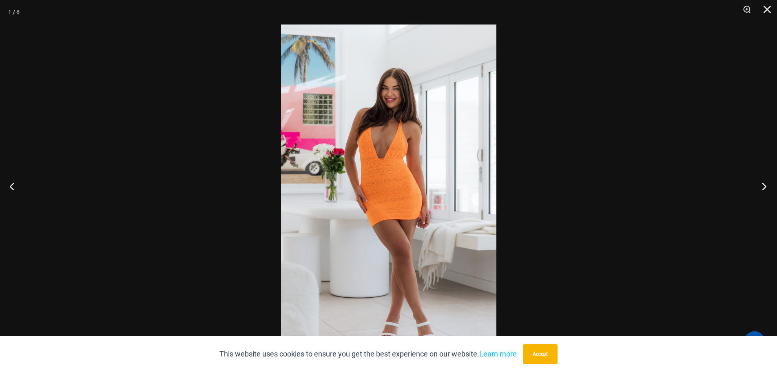
click at [764, 184] on button "Next" at bounding box center [761, 186] width 31 height 41
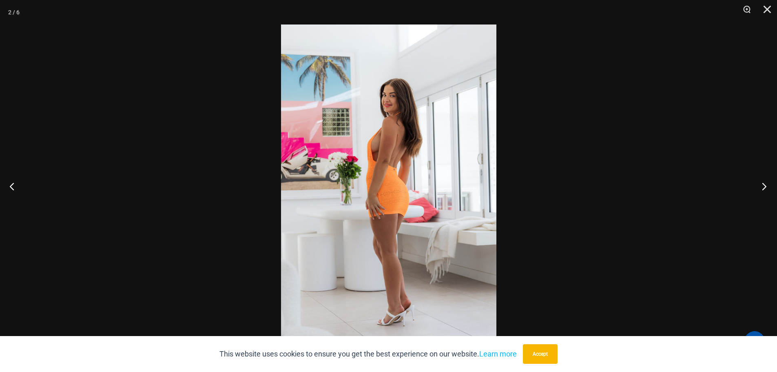
click at [764, 184] on button "Next" at bounding box center [761, 186] width 31 height 41
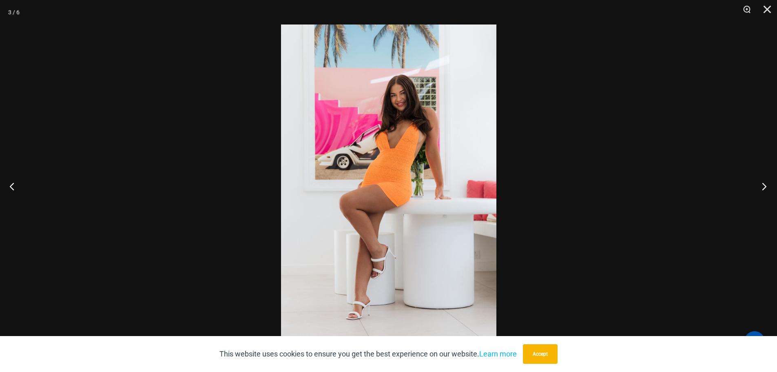
click at [764, 184] on button "Next" at bounding box center [761, 186] width 31 height 41
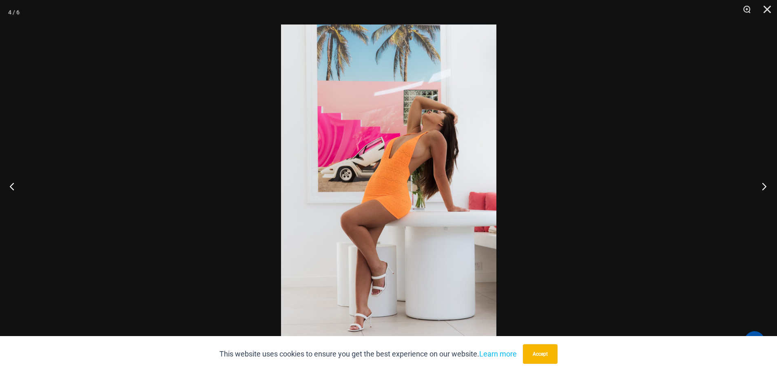
click at [764, 184] on button "Next" at bounding box center [761, 186] width 31 height 41
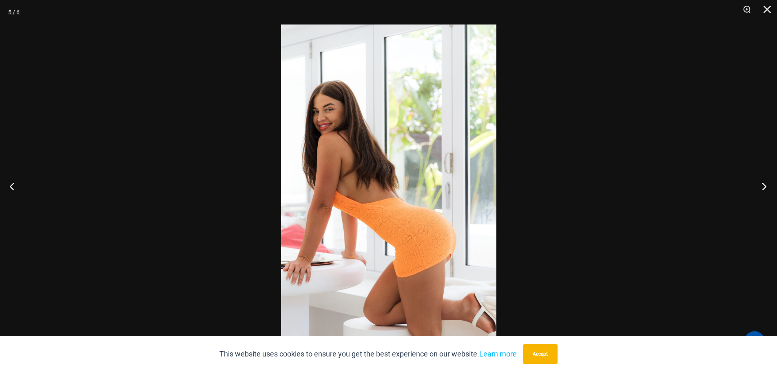
click at [764, 184] on button "Next" at bounding box center [761, 186] width 31 height 41
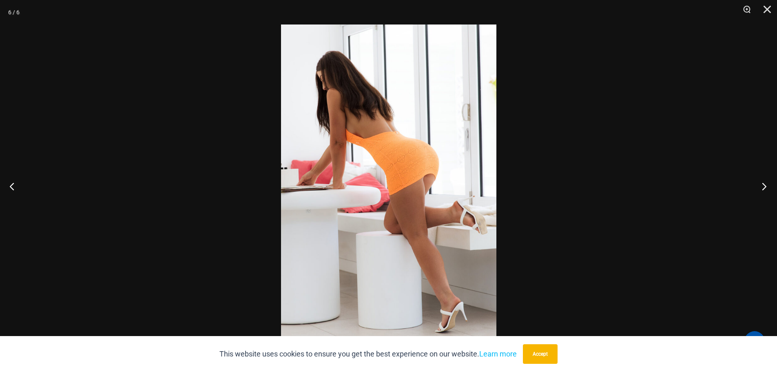
click at [764, 185] on button "Next" at bounding box center [761, 186] width 31 height 41
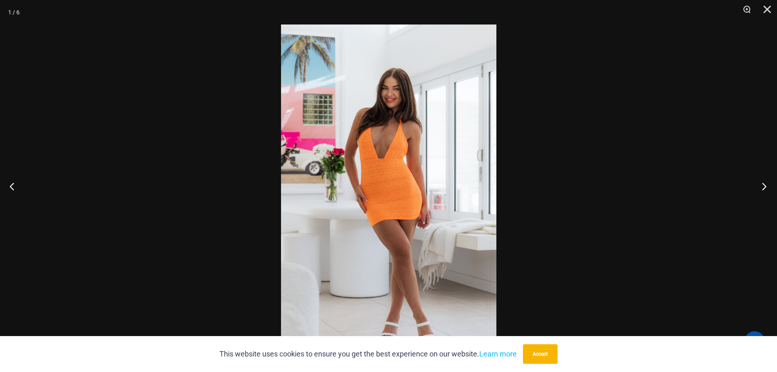
click at [764, 185] on button "Next" at bounding box center [761, 186] width 31 height 41
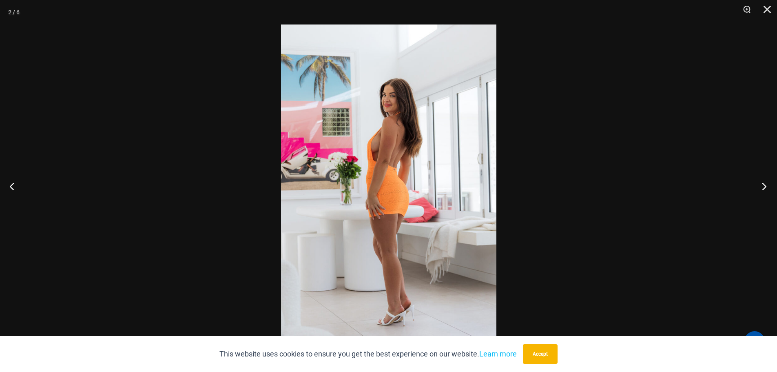
click at [764, 185] on button "Next" at bounding box center [761, 186] width 31 height 41
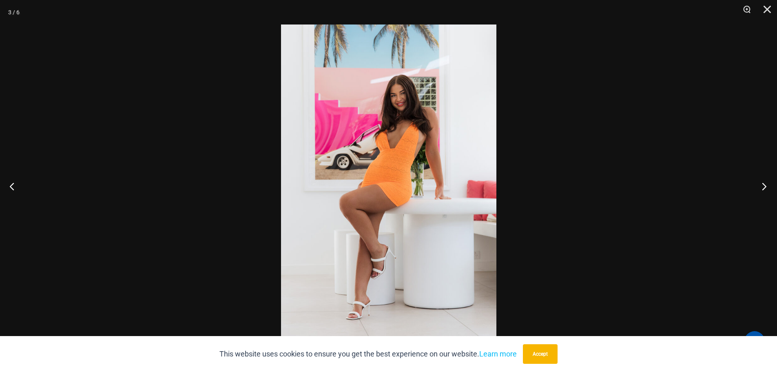
click at [764, 185] on button "Next" at bounding box center [761, 186] width 31 height 41
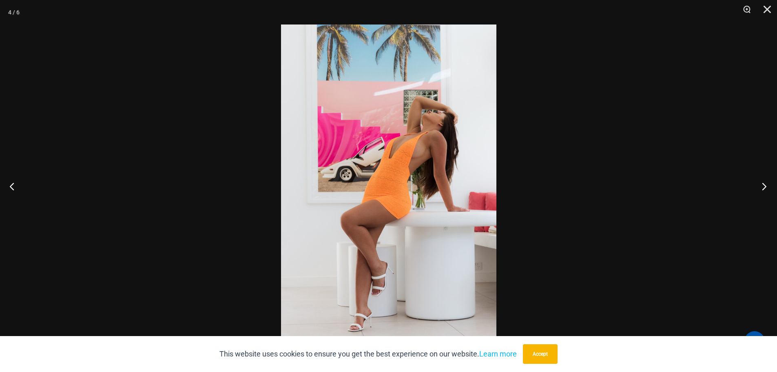
click at [764, 185] on button "Next" at bounding box center [761, 186] width 31 height 41
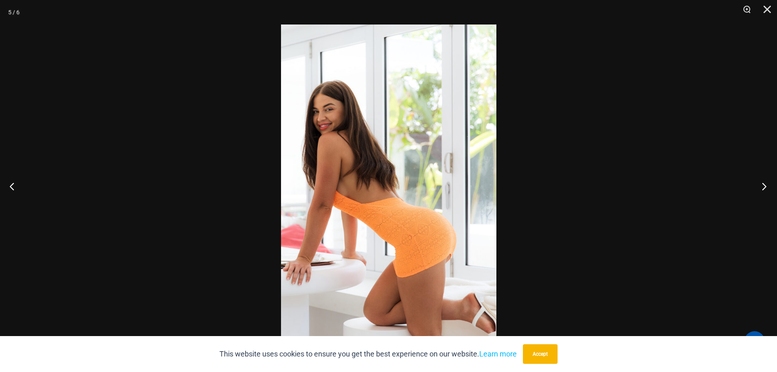
click at [760, 183] on button "Next" at bounding box center [761, 186] width 31 height 41
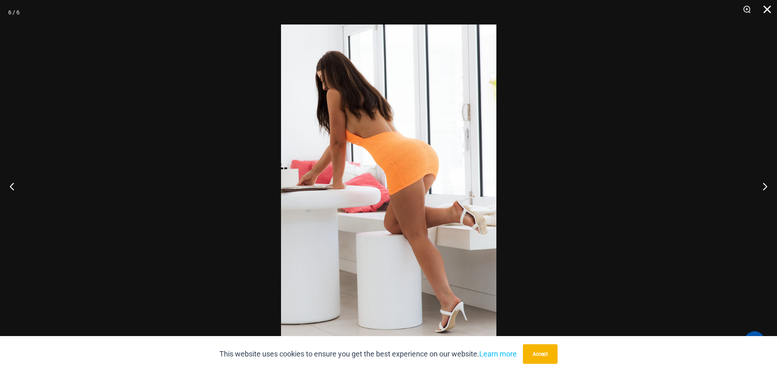
click at [767, 8] on button "Close" at bounding box center [764, 12] width 20 height 24
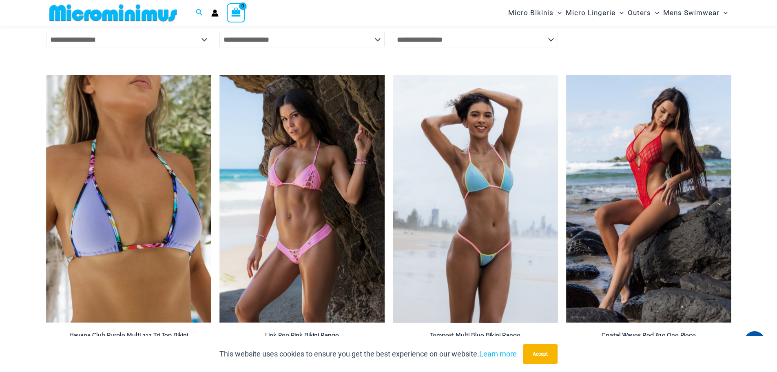
scroll to position [1217, 0]
